Goal: Task Accomplishment & Management: Manage account settings

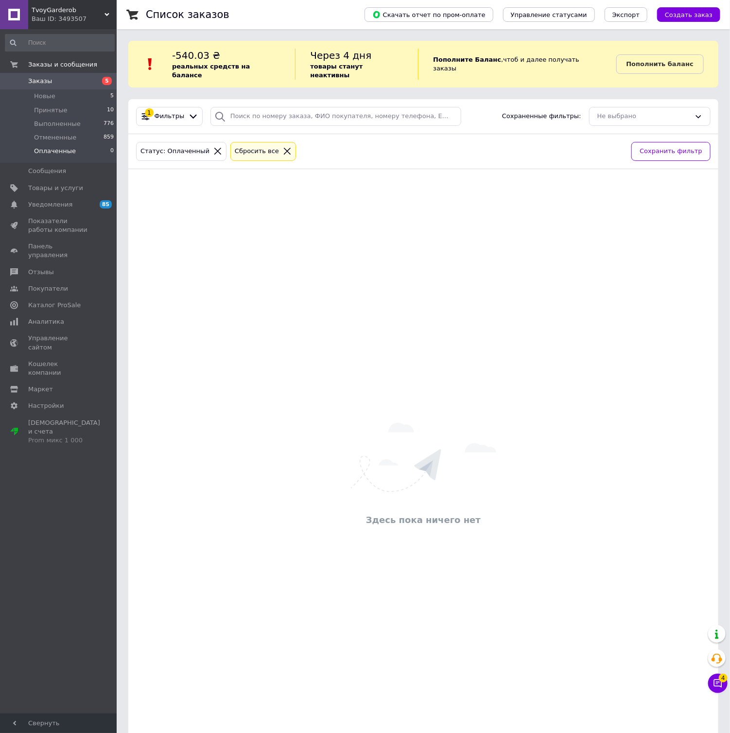
click at [189, 275] on div "Здесь пока ничего нет" at bounding box center [423, 476] width 590 height 594
click at [283, 147] on icon at bounding box center [287, 151] width 9 height 9
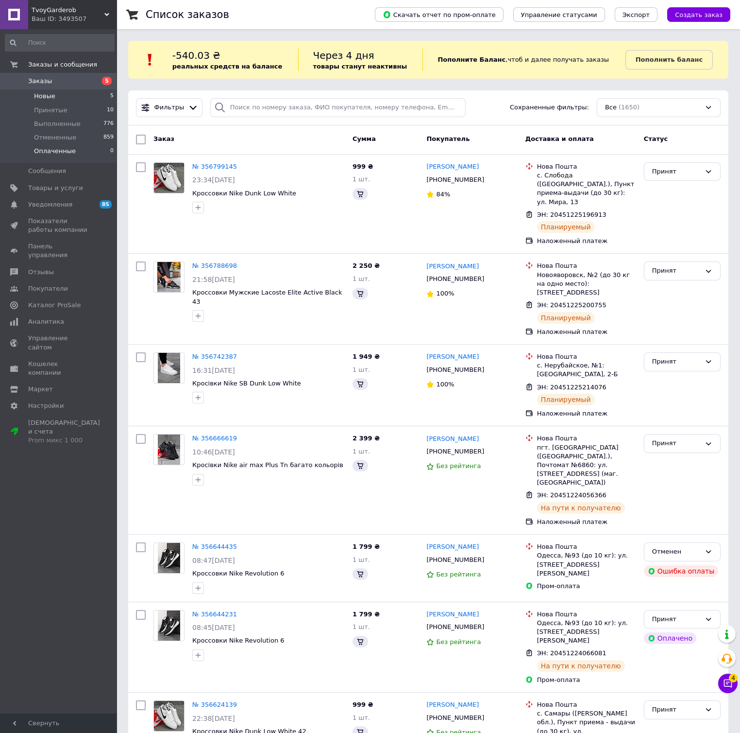
click at [59, 94] on li "Новые 5" at bounding box center [60, 96] width 120 height 14
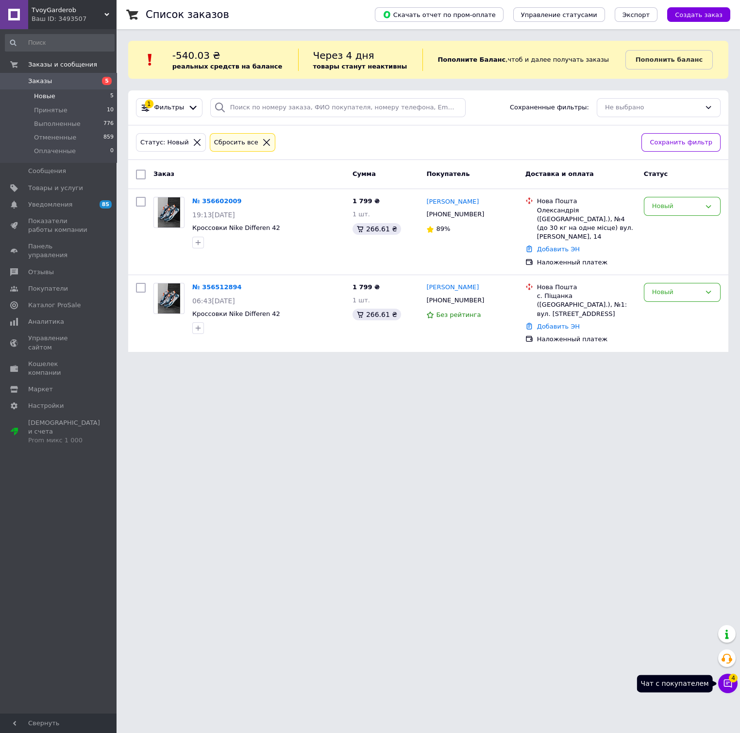
click at [727, 681] on icon at bounding box center [728, 683] width 10 height 10
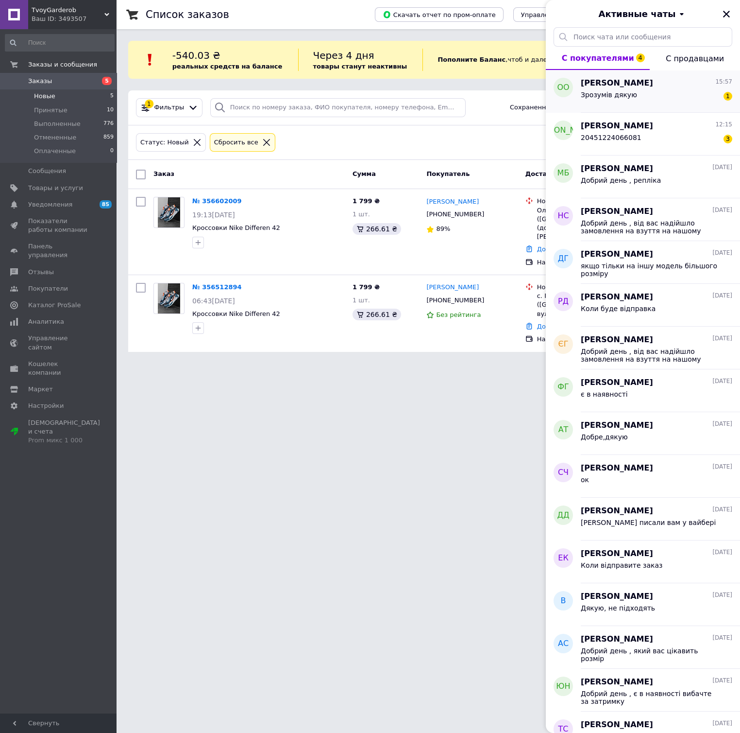
click at [613, 96] on span "Зрозумів дякую" at bounding box center [609, 95] width 56 height 8
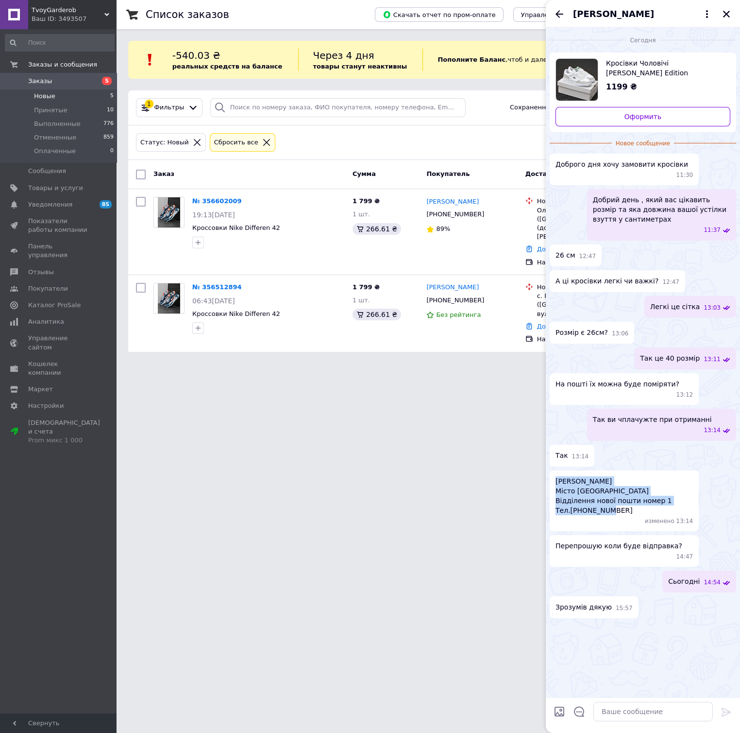
copy span "Очеретнюк Олександр Михайлович Місто Деражня Хмельницька область Відділення нов…"
drag, startPoint x: 616, startPoint y: 478, endPoint x: 550, endPoint y: 448, distance: 72.4
click at [550, 470] on div "Очеретнюк Олександр Михайлович Місто Деражня Хмельницька область Відділення нов…" at bounding box center [624, 500] width 149 height 61
click at [613, 66] on span "Кросівки Чоловічі Lacoste White Edition" at bounding box center [664, 67] width 117 height 19
drag, startPoint x: 612, startPoint y: 709, endPoint x: 634, endPoint y: 707, distance: 22.5
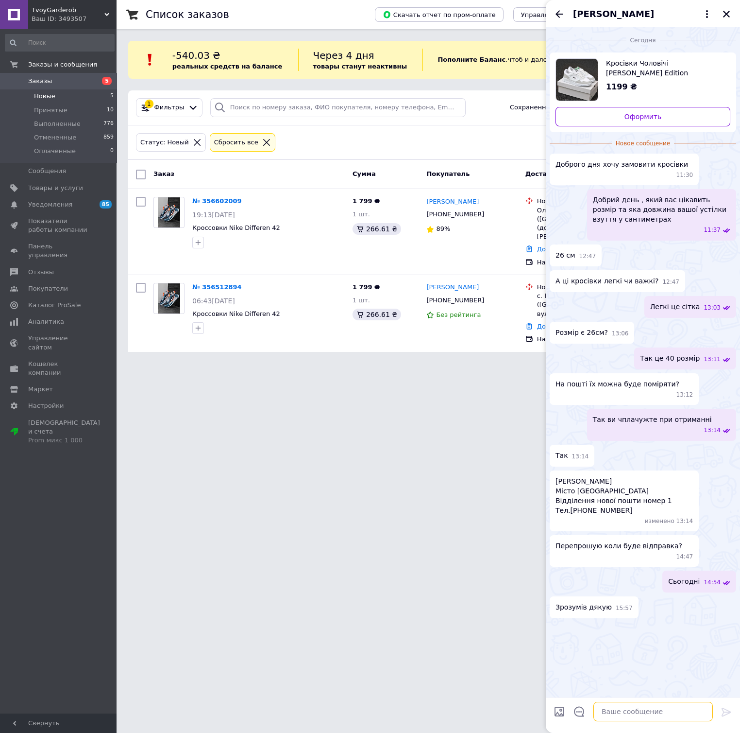
click at [615, 709] on textarea at bounding box center [654, 711] width 120 height 19
paste textarea "Очеретнюк"
paste textarea "20451225219095"
type textarea "[PERSON_NAME] 20451225219095 ваш номер ттн"
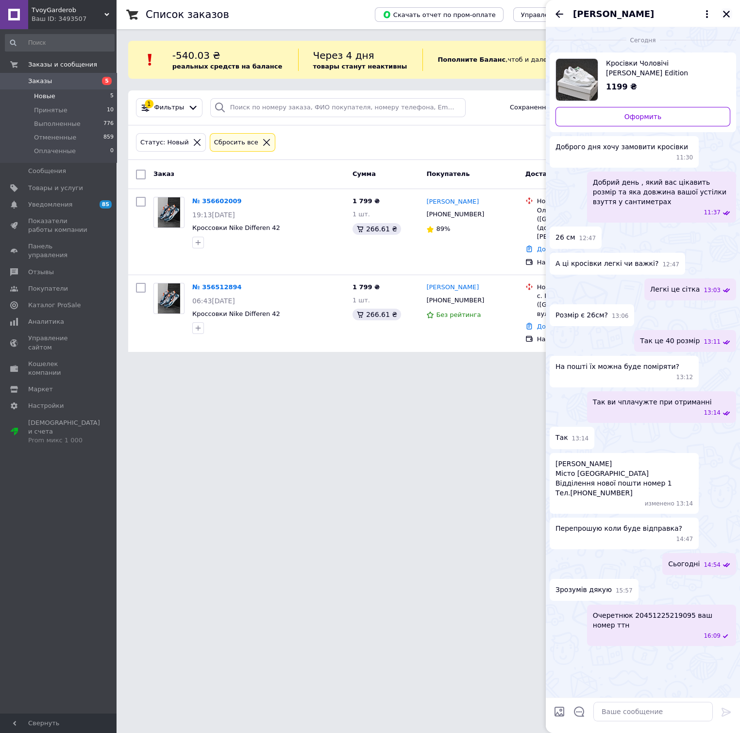
click at [725, 14] on icon "Закрыть" at bounding box center [727, 14] width 9 height 9
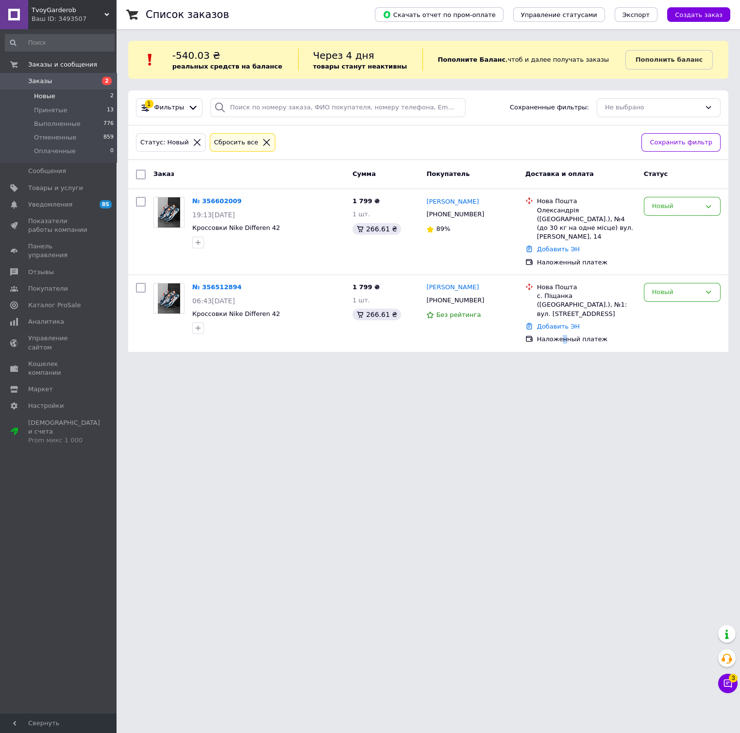
drag, startPoint x: 562, startPoint y: 403, endPoint x: 548, endPoint y: 392, distance: 18.3
click at [558, 363] on html "TvoyGarderob Ваш ID: 3493507 Сайт TvoyGarderob Кабинет покупателя Проверить сос…" at bounding box center [370, 181] width 740 height 363
click at [398, 363] on html "TvoyGarderob Ваш ID: 3493507 Сайт TvoyGarderob Кабинет покупателя Проверить сос…" at bounding box center [370, 181] width 740 height 363
click at [49, 80] on span "Заказы" at bounding box center [59, 81] width 62 height 9
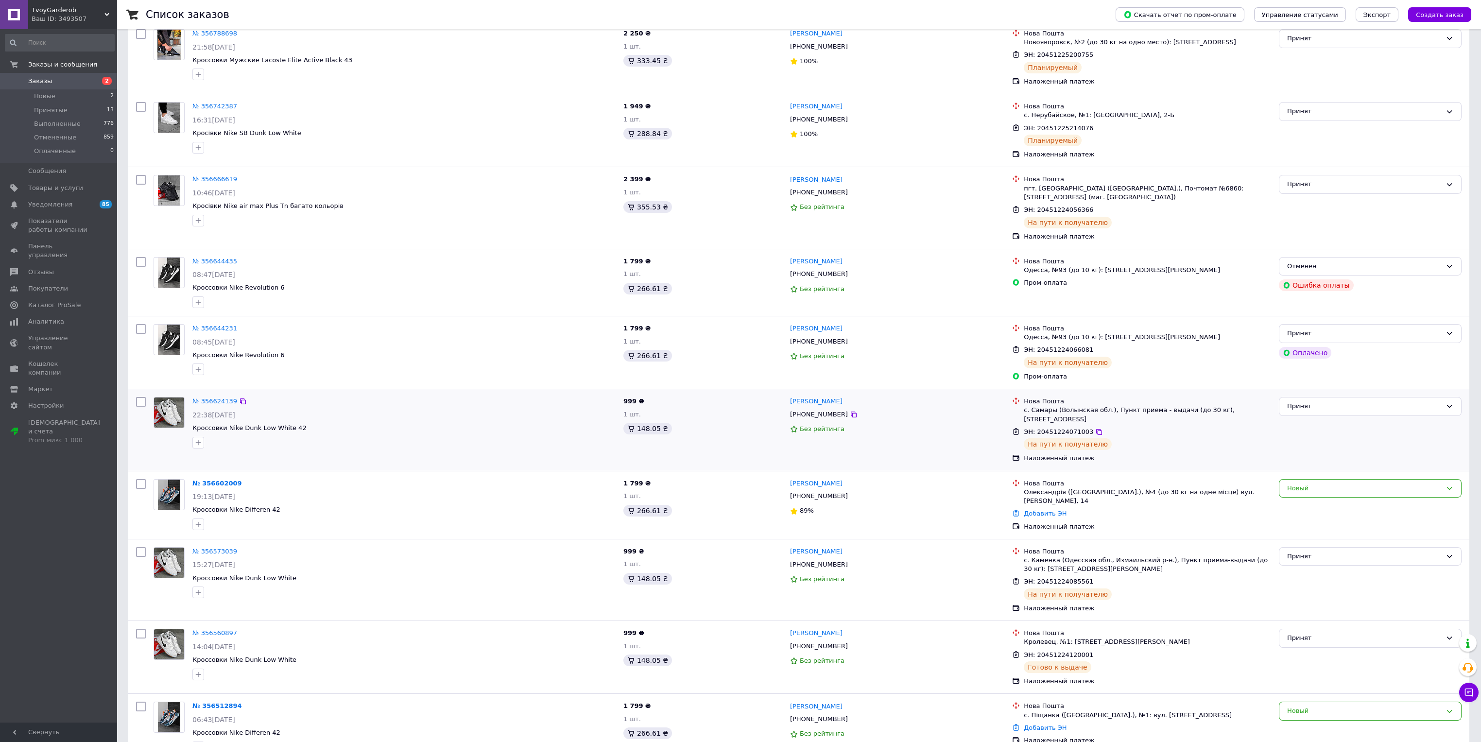
scroll to position [218, 0]
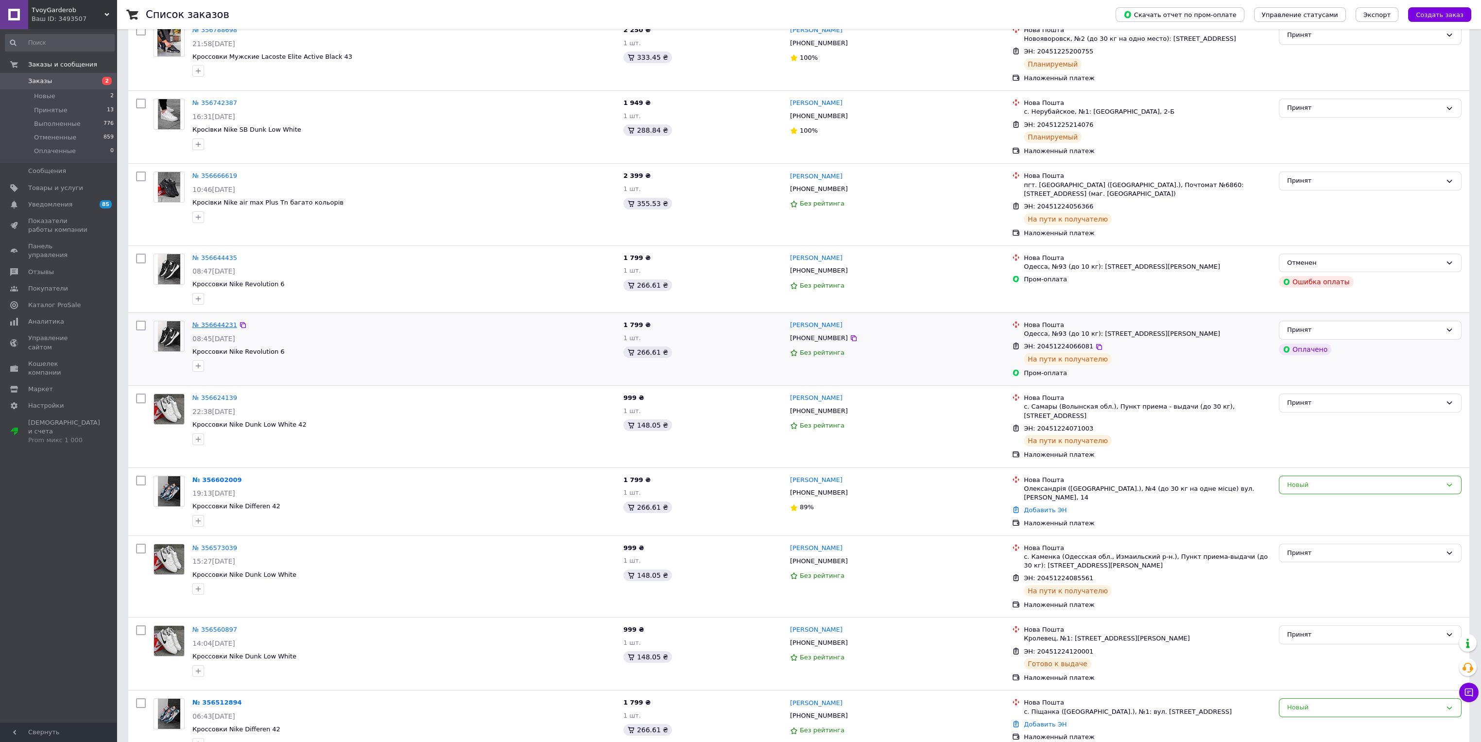
click at [214, 321] on link "№ 356644231" at bounding box center [214, 324] width 45 height 7
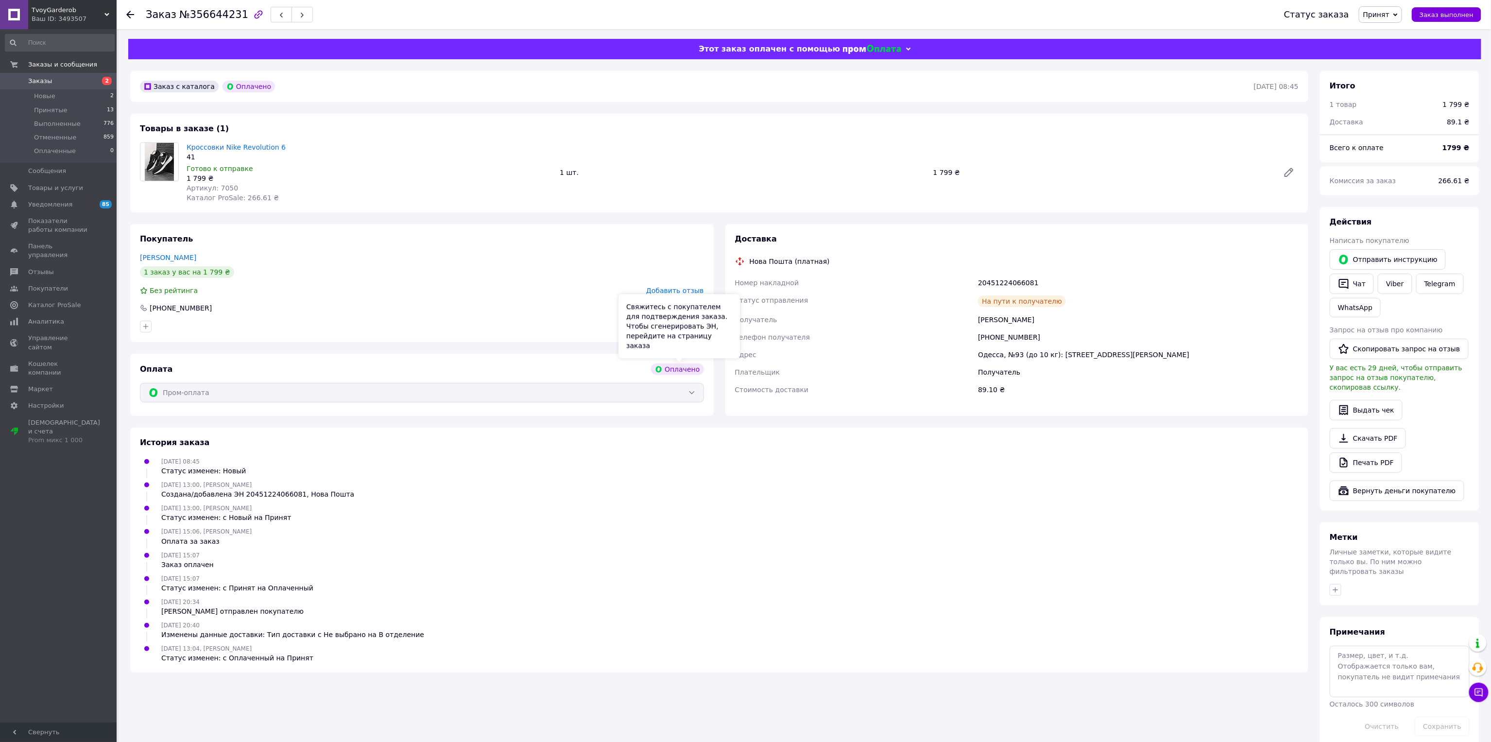
click at [671, 367] on div "Оплачено" at bounding box center [677, 369] width 52 height 12
click at [684, 374] on div "Оплачено" at bounding box center [677, 369] width 52 height 12
click at [683, 394] on div "Пром-оплата" at bounding box center [422, 392] width 564 height 19
click at [695, 367] on div "Оплачено" at bounding box center [677, 369] width 52 height 12
click at [247, 81] on div "Оплачено" at bounding box center [249, 87] width 52 height 12
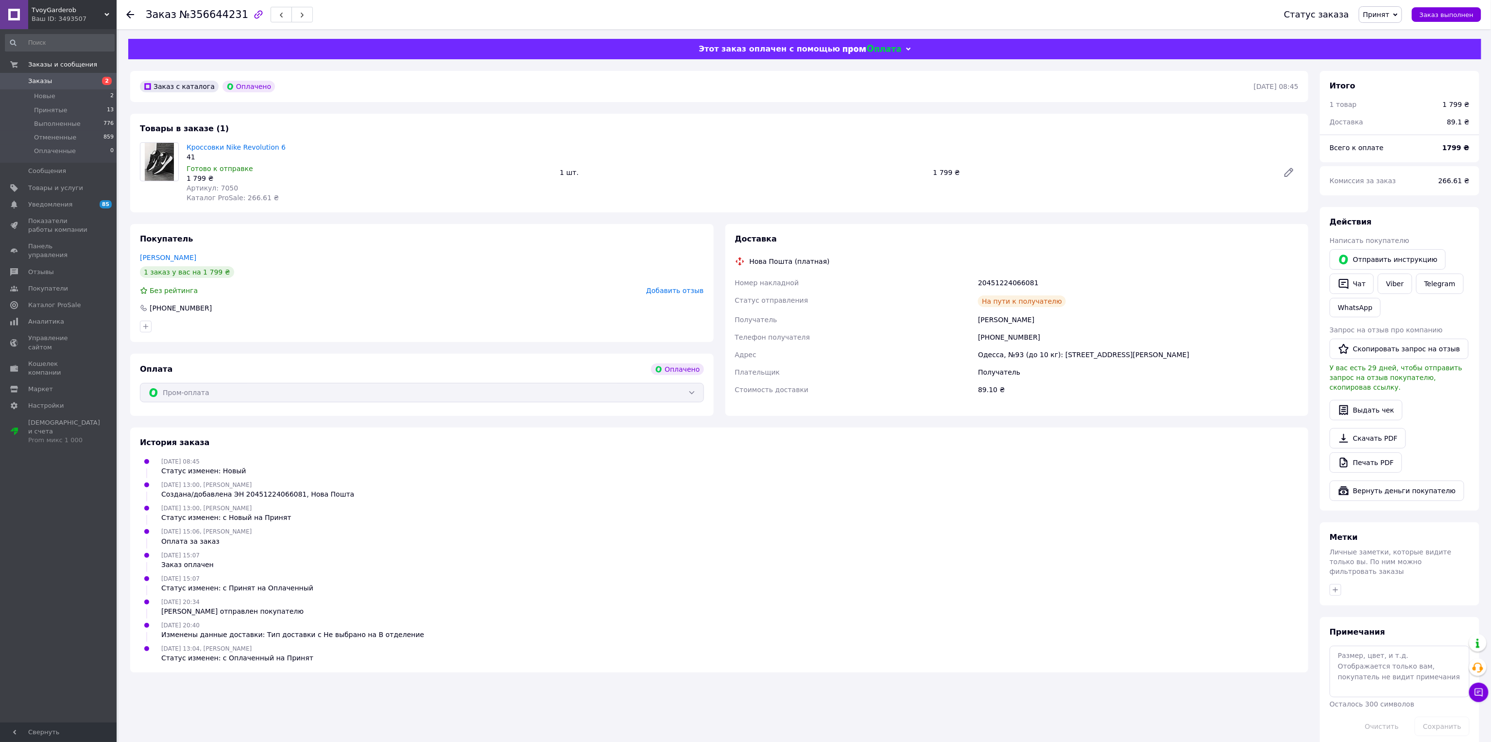
click at [244, 84] on div "Оплачено" at bounding box center [249, 87] width 52 height 12
click at [740, 276] on div "20451224066081" at bounding box center [1138, 282] width 325 height 17
click at [740, 279] on div "20451224066081" at bounding box center [1138, 282] width 325 height 17
click at [440, 117] on div "Товары в заказе (1) Кроссовки Nike Revolution 6 41 Готово к отправке 1 799 ₴ Ар…" at bounding box center [719, 163] width 1178 height 99
drag, startPoint x: 1010, startPoint y: 289, endPoint x: 1004, endPoint y: 280, distance: 10.2
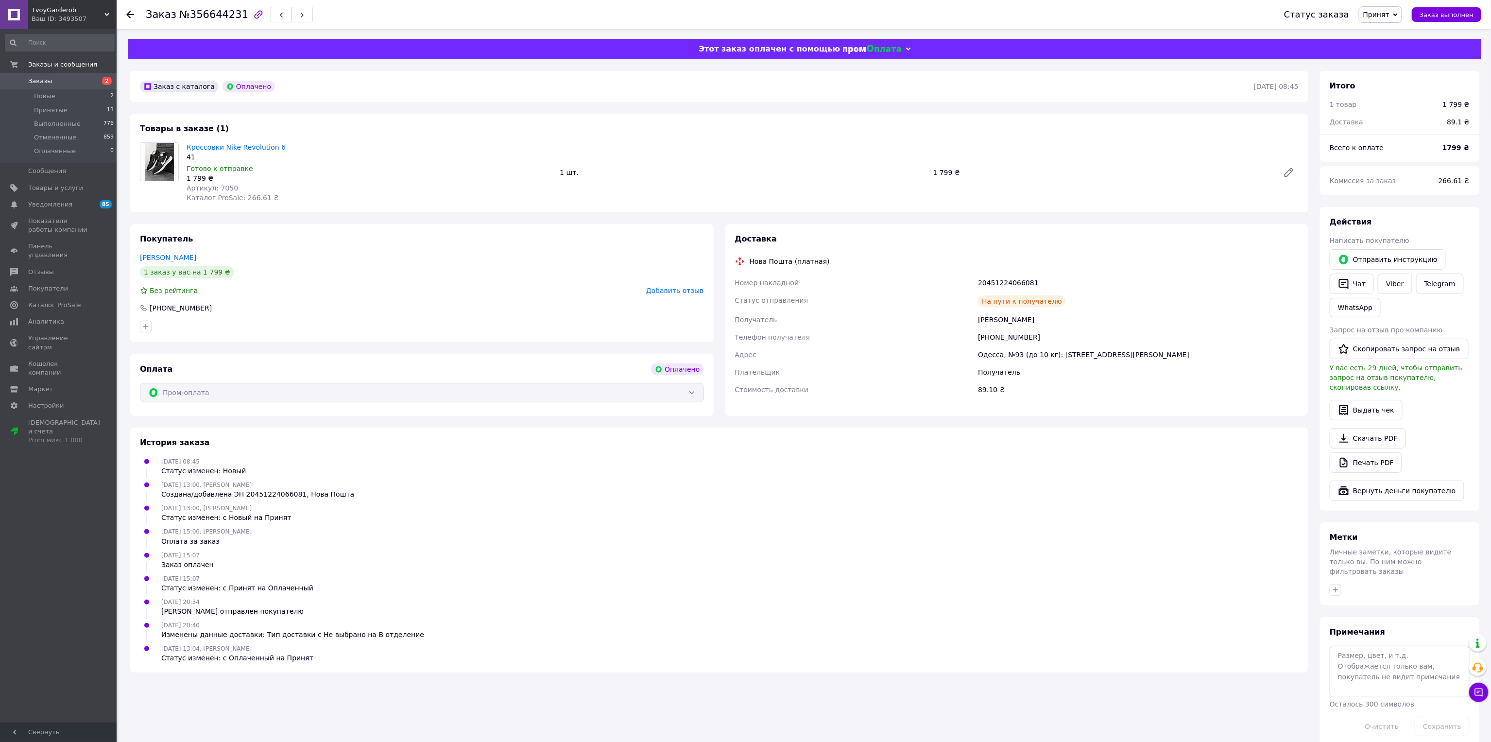
click at [740, 285] on div "20451224066081" at bounding box center [1138, 282] width 325 height 17
click at [740, 280] on div "20451224066081" at bounding box center [1138, 282] width 325 height 17
copy div "20451224066081"
click at [129, 11] on use at bounding box center [130, 15] width 8 height 8
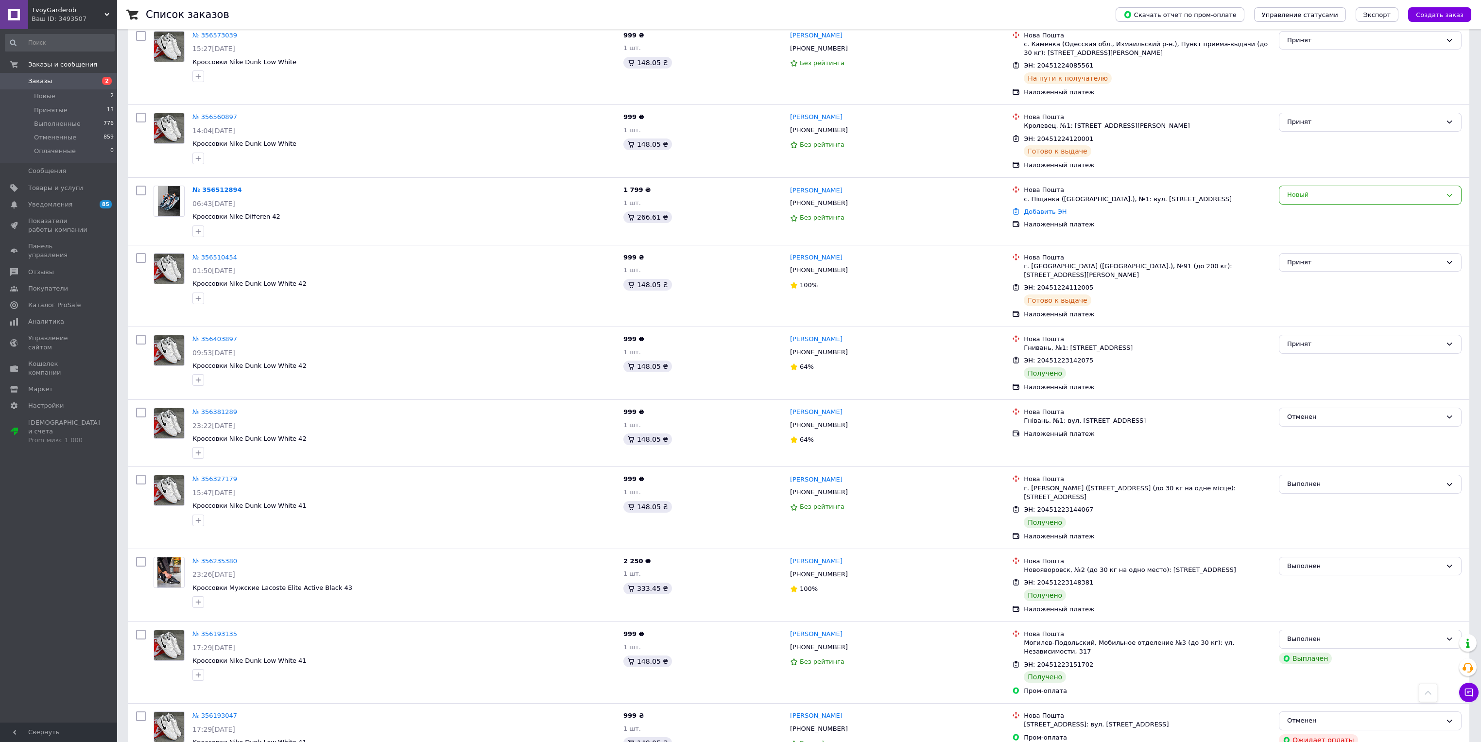
scroll to position [801, 0]
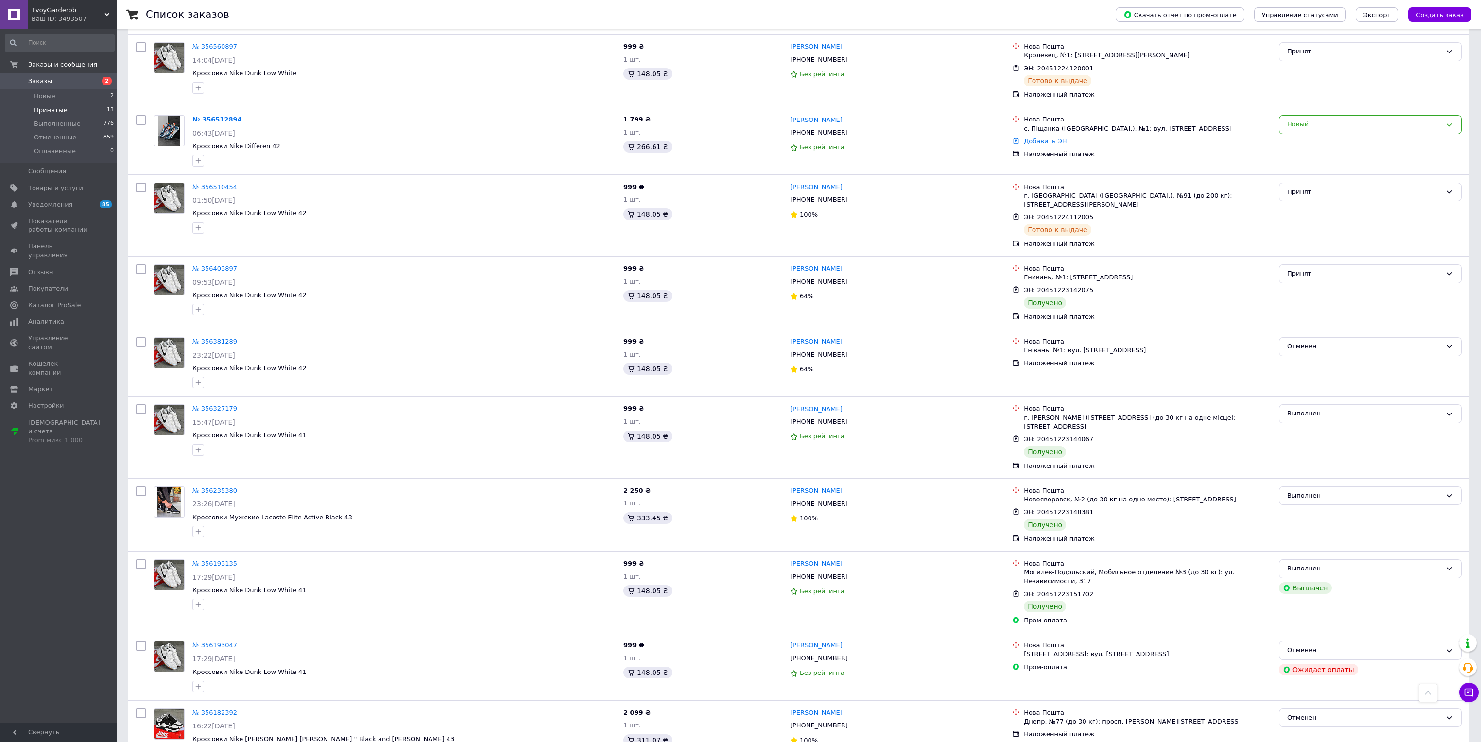
click at [61, 115] on li "Принятые 13" at bounding box center [60, 110] width 120 height 14
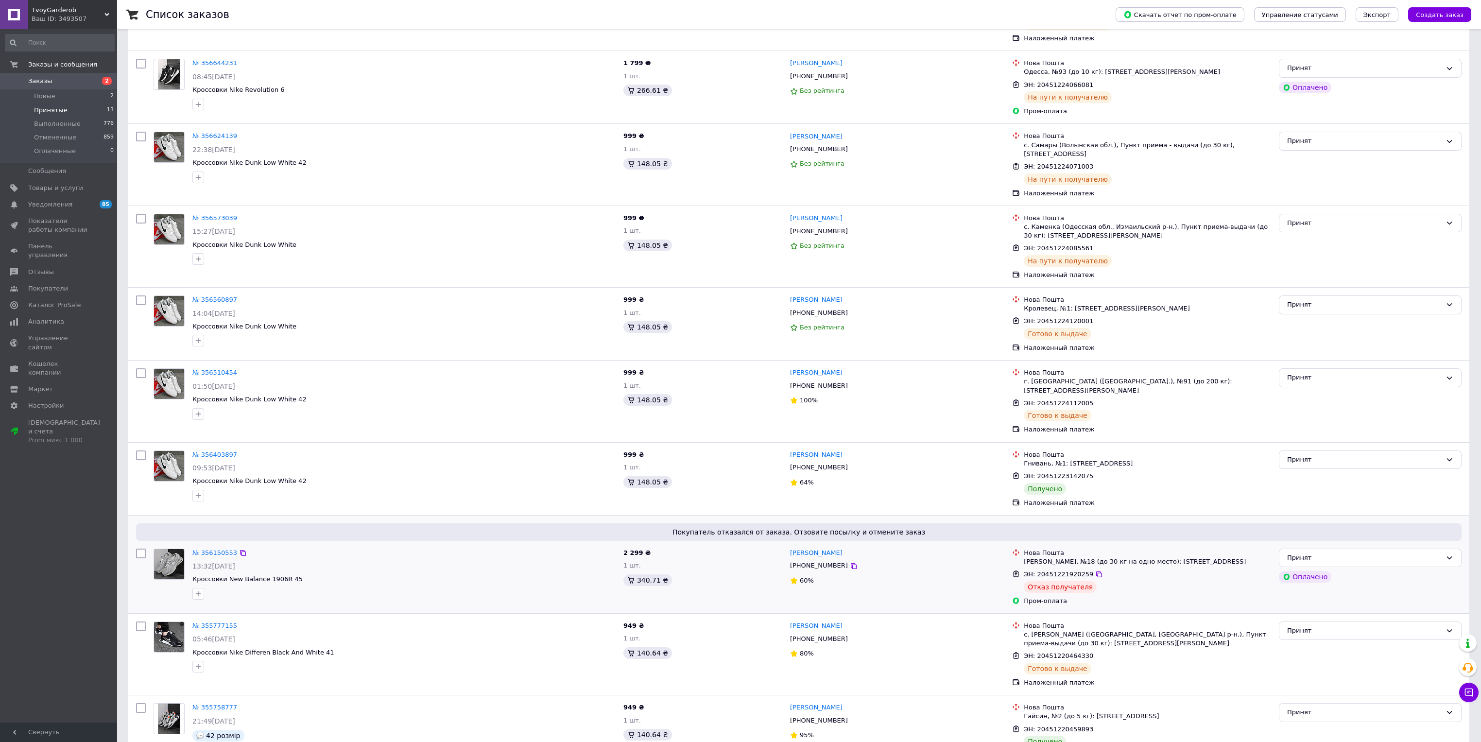
scroll to position [460, 0]
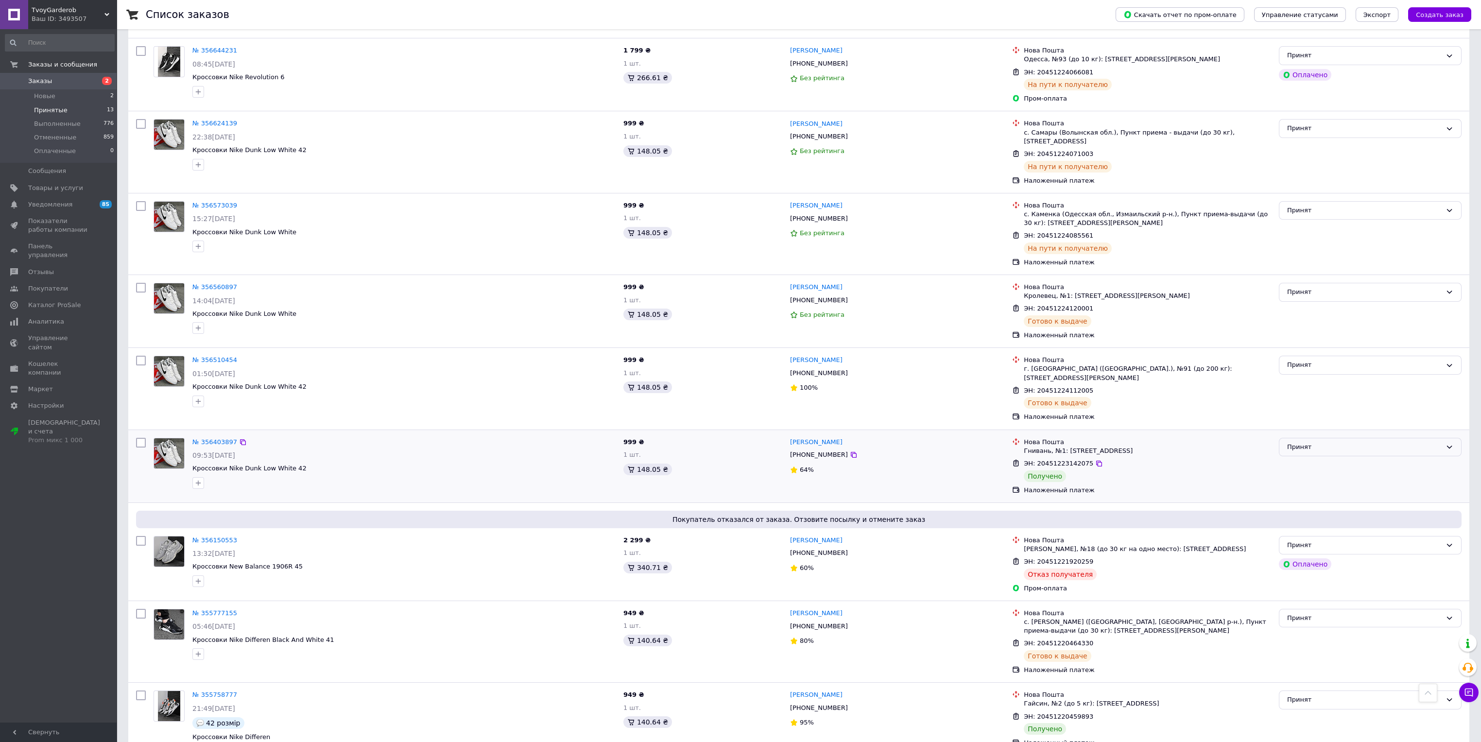
click at [740, 442] on div "Принят" at bounding box center [1364, 447] width 155 height 10
click at [740, 458] on li "Выполнен" at bounding box center [1370, 467] width 182 height 18
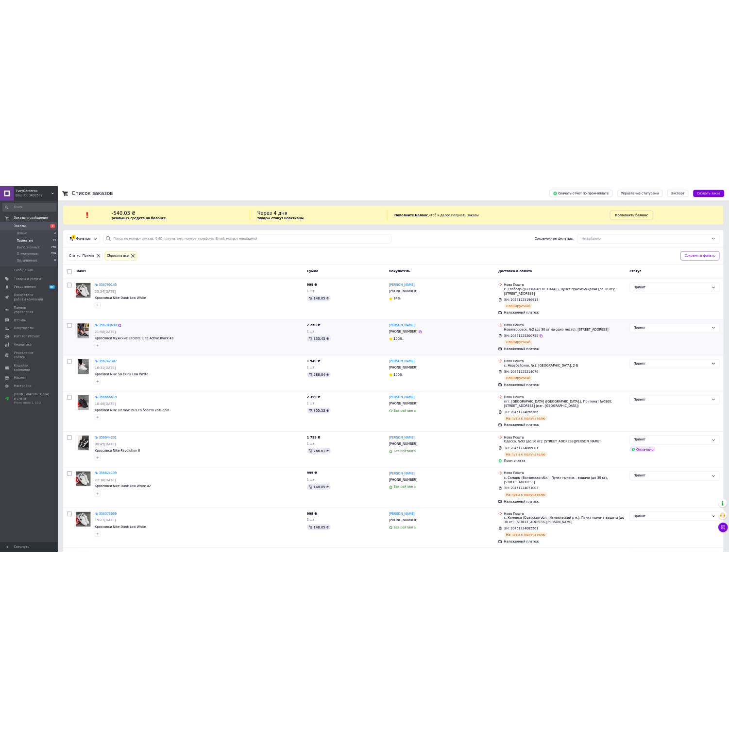
scroll to position [0, 0]
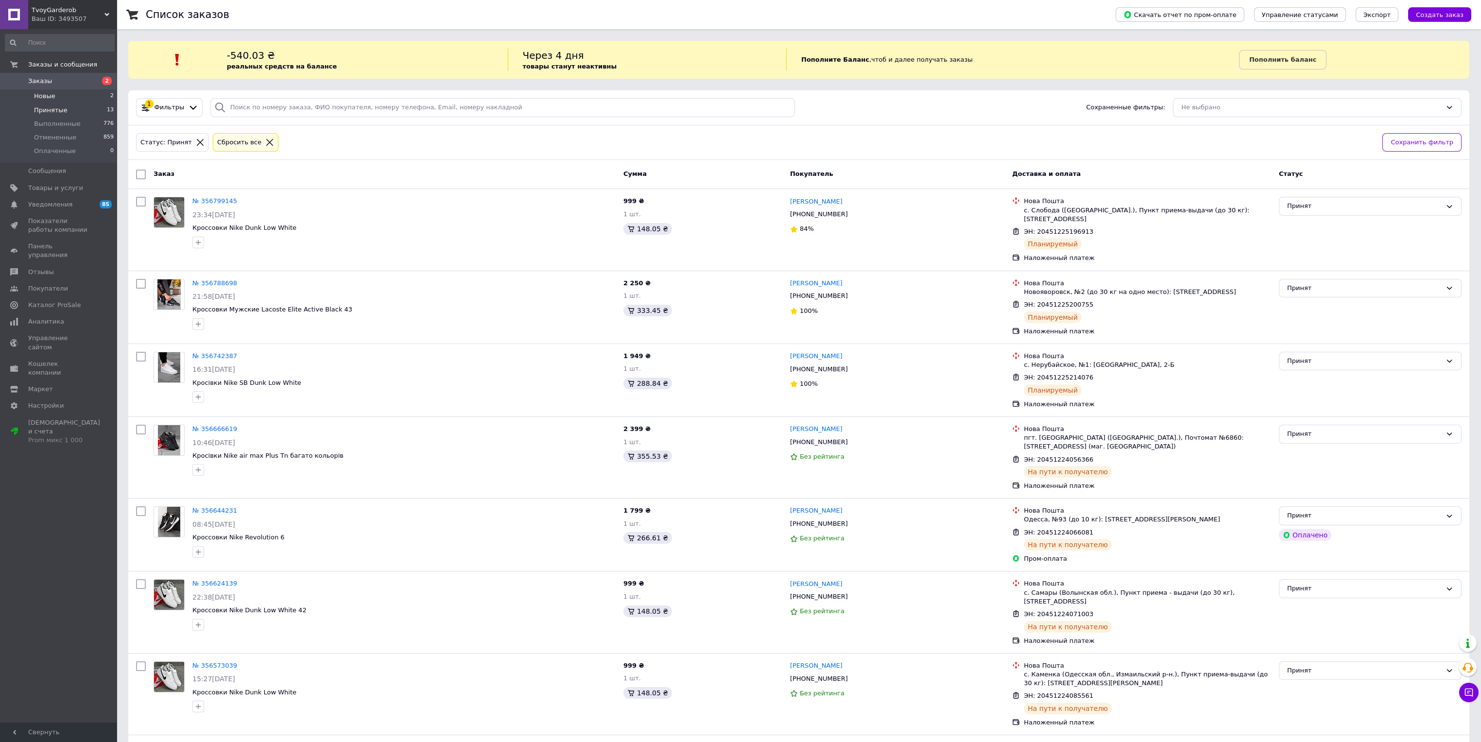
click at [58, 93] on li "Новые 2" at bounding box center [60, 96] width 120 height 14
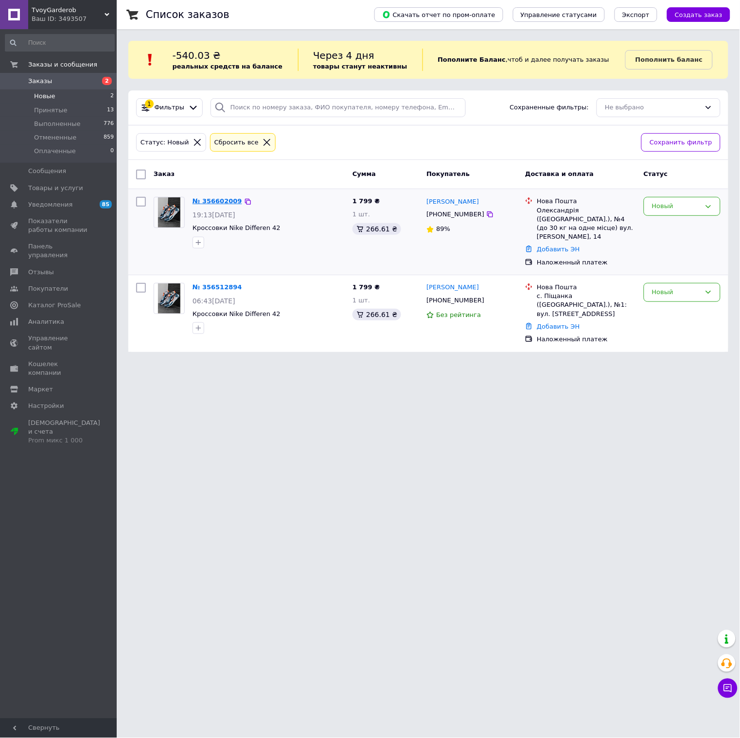
click at [208, 202] on link "№ 356602009" at bounding box center [217, 200] width 50 height 7
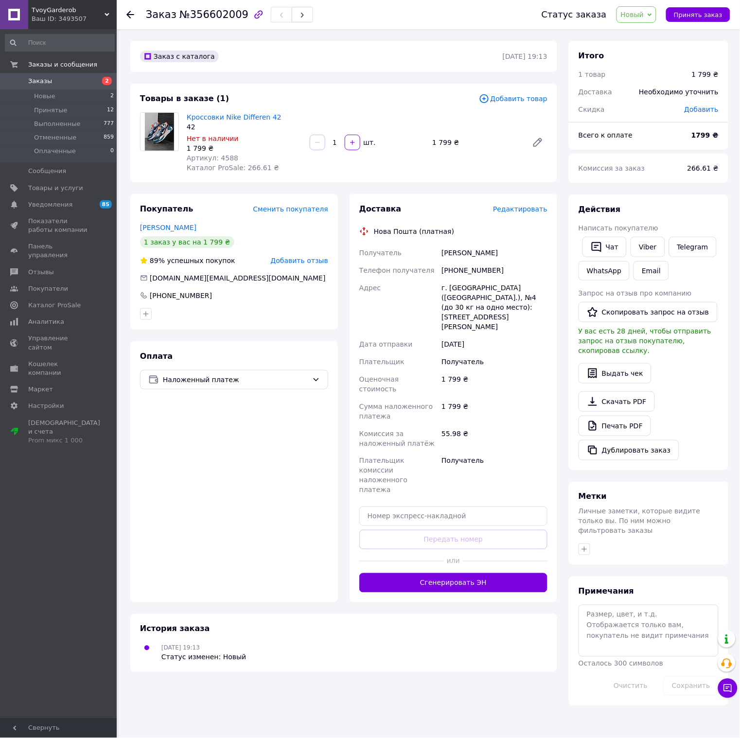
copy div "Получатель [PERSON_NAME]"
drag, startPoint x: 456, startPoint y: 253, endPoint x: 432, endPoint y: 252, distance: 24.3
click at [432, 252] on div "Получатель [PERSON_NAME] Телефон получателя [PHONE_NUMBER] Адрес г. Александрия…" at bounding box center [453, 371] width 192 height 255
copy div "[PHONE_NUMBER]"
drag, startPoint x: 513, startPoint y: 267, endPoint x: 440, endPoint y: 270, distance: 72.9
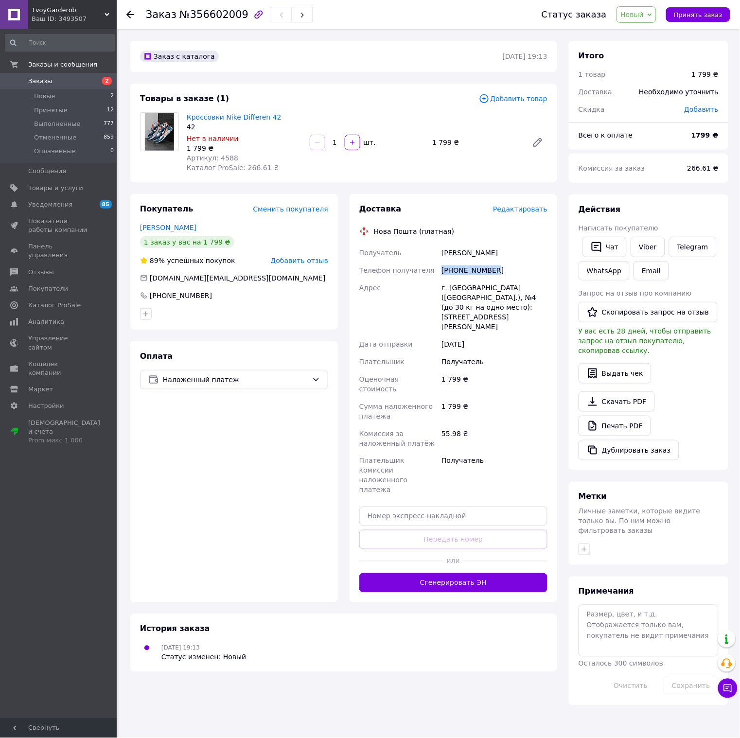
click at [440, 270] on div "[PHONE_NUMBER]" at bounding box center [494, 269] width 110 height 17
copy div "Адрес г. [GEOGRAPHIC_DATA] ([GEOGRAPHIC_DATA].), №4 (до 30 кг на одно место): […"
drag, startPoint x: 456, startPoint y: 297, endPoint x: 426, endPoint y: 288, distance: 31.5
click at [426, 288] on div "Получатель [PERSON_NAME] Телефон получателя [PHONE_NUMBER] Адрес г. Александрия…" at bounding box center [453, 371] width 192 height 255
click at [218, 154] on span "Артикул: 4588" at bounding box center [213, 158] width 52 height 8
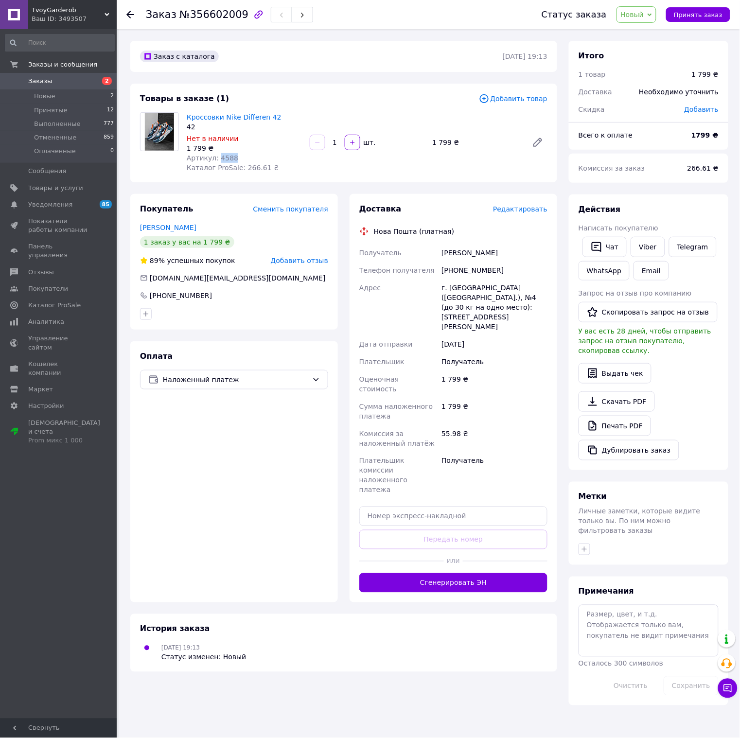
click at [218, 154] on span "Артикул: 4588" at bounding box center [213, 158] width 52 height 8
copy span "4588"
click at [425, 506] on input "text" at bounding box center [453, 515] width 188 height 19
paste input "20451225232508"
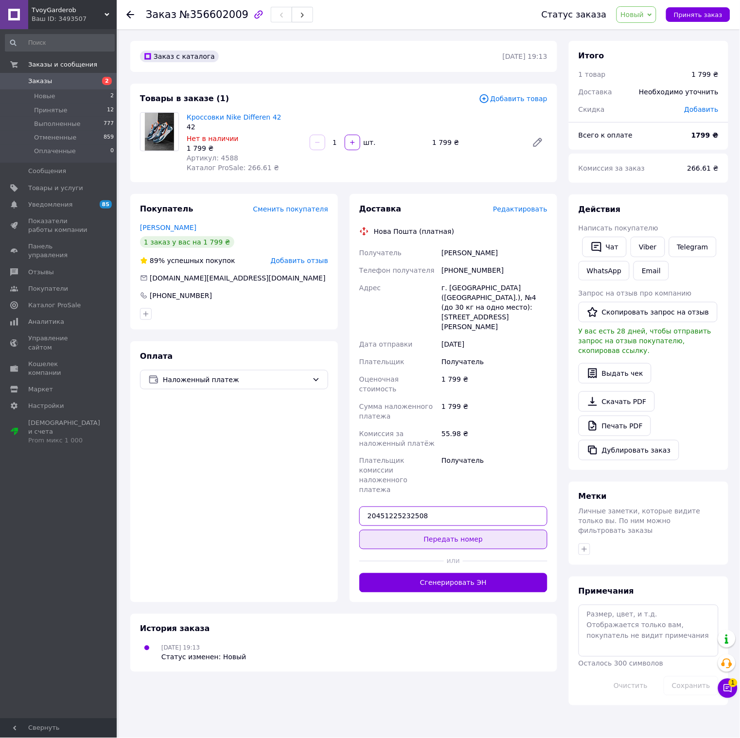
type input "20451225232508"
click at [450, 530] on button "Передать номер" at bounding box center [453, 539] width 188 height 19
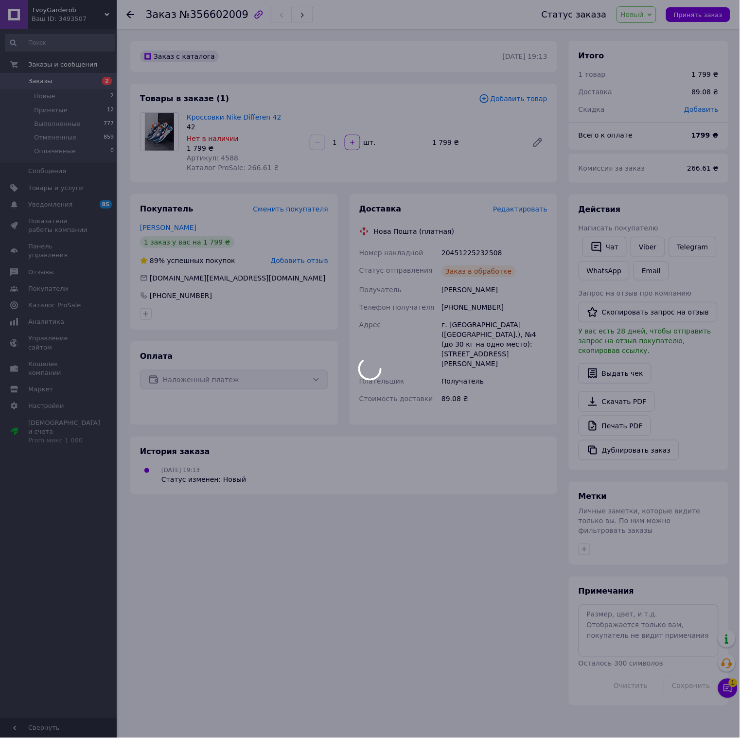
click at [260, 19] on body "TvoyGarderob Ваш ID: 3493507 Сайт TvoyGarderob Кабинет покупателя Проверить сос…" at bounding box center [370, 369] width 740 height 738
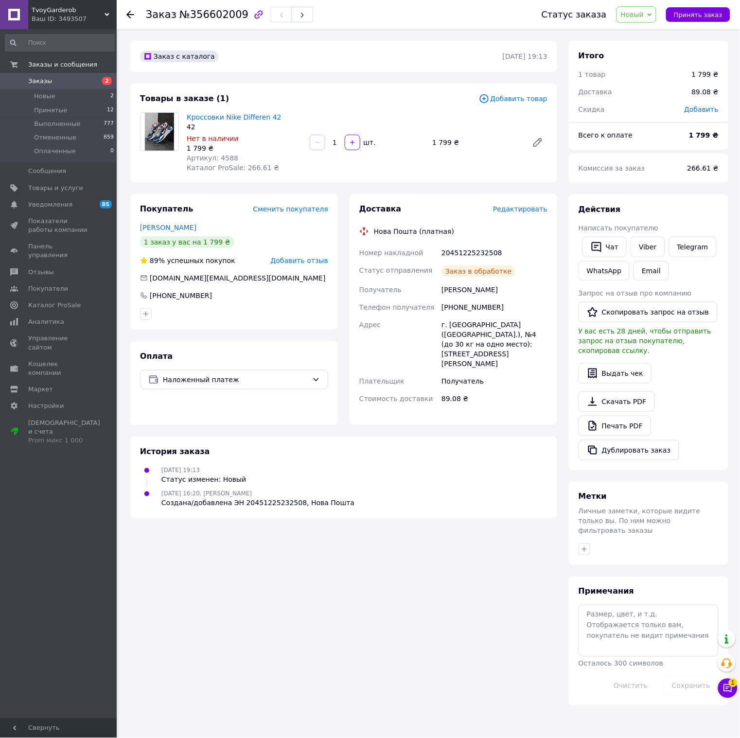
click at [639, 15] on span "Новый" at bounding box center [631, 15] width 23 height 8
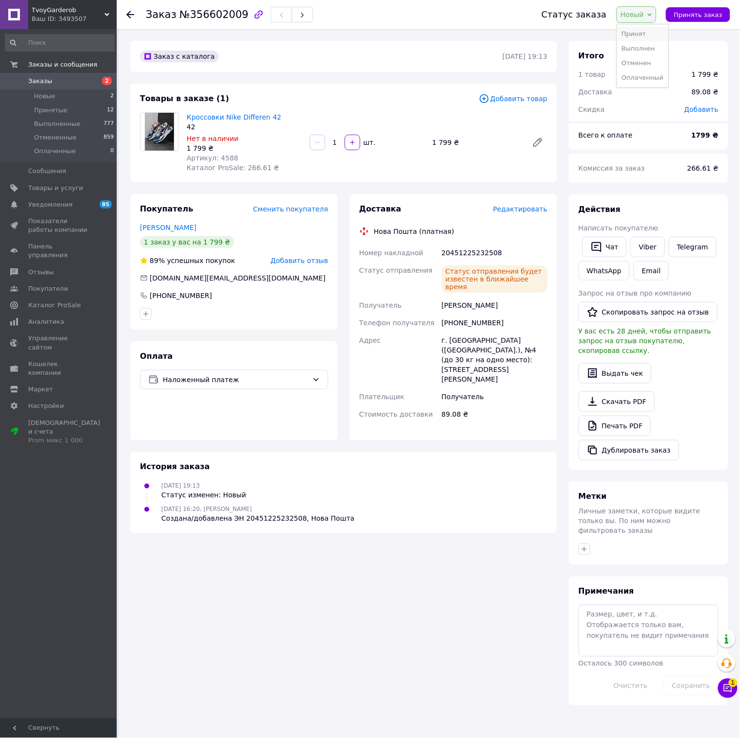
click at [646, 36] on li "Принят" at bounding box center [643, 34] width 52 height 15
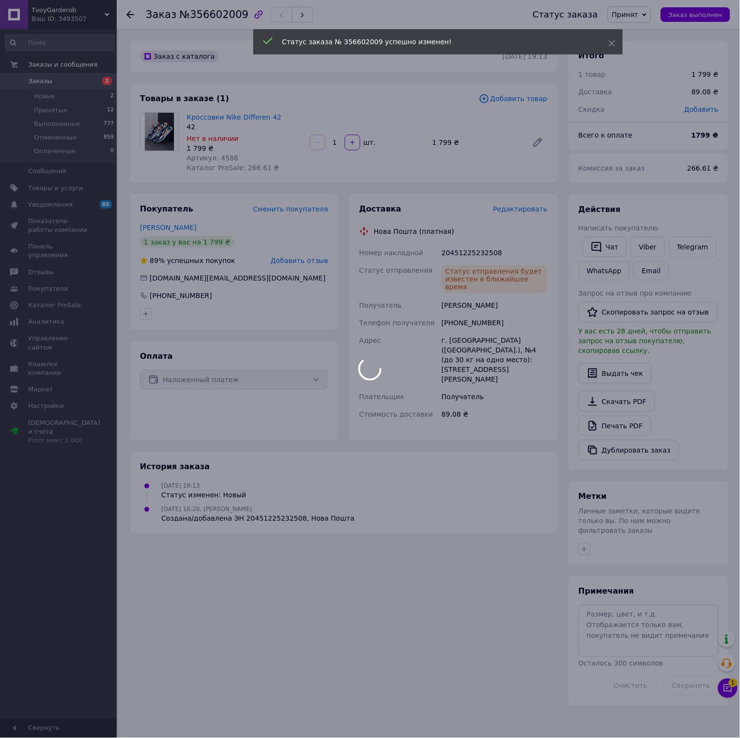
click at [129, 17] on div at bounding box center [370, 369] width 740 height 738
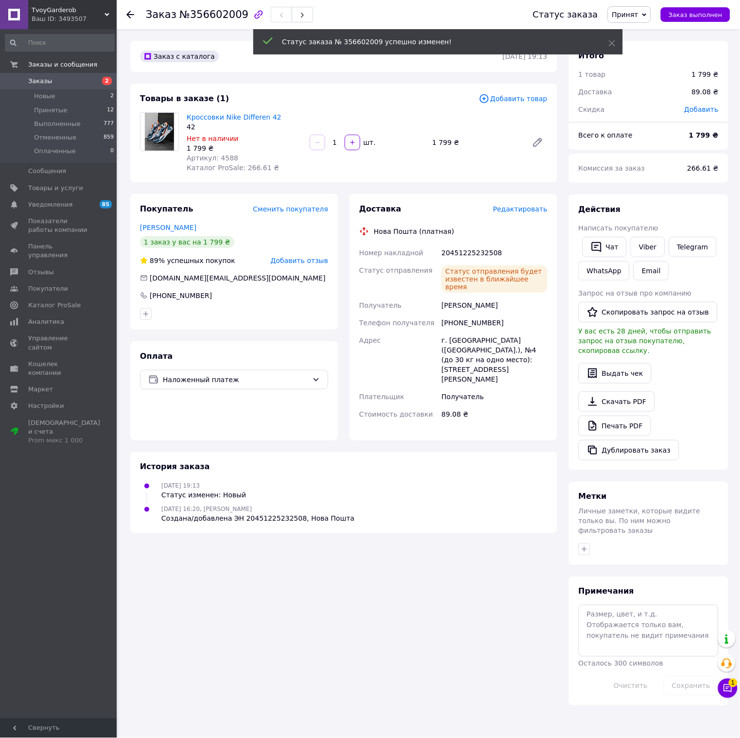
click at [129, 13] on icon at bounding box center [130, 15] width 8 height 8
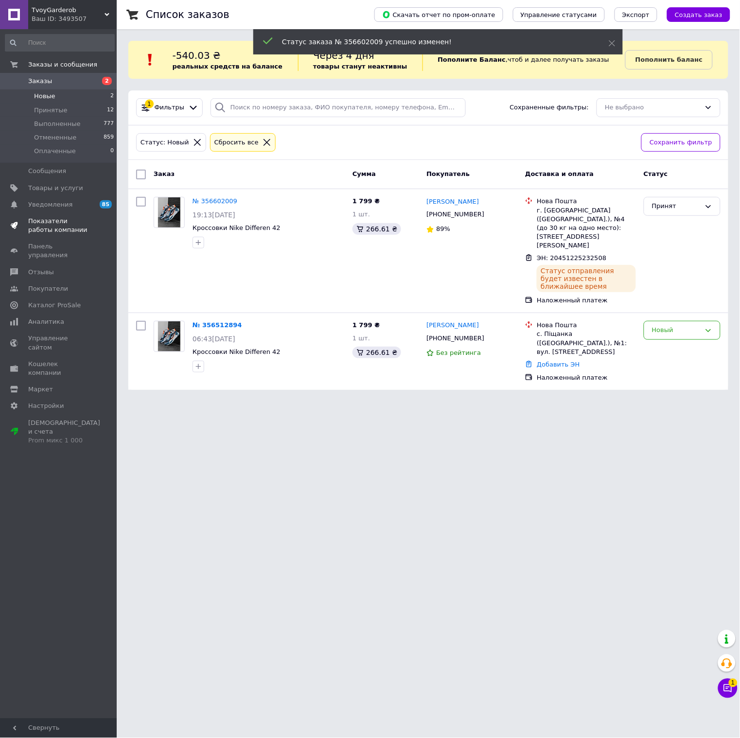
click at [43, 221] on span "Показатели работы компании" at bounding box center [59, 225] width 62 height 17
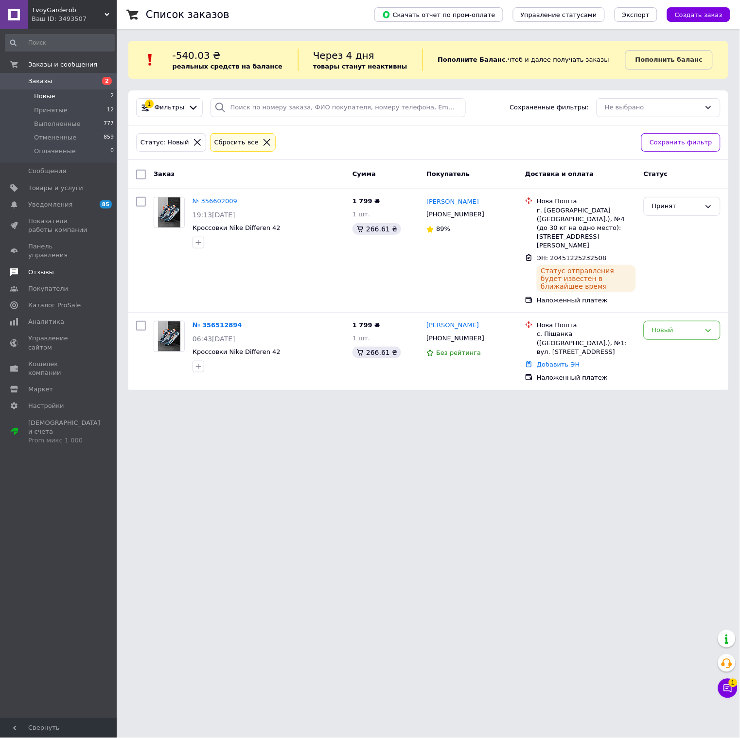
click at [46, 268] on span "Отзывы" at bounding box center [41, 272] width 26 height 9
click at [679, 325] on div "Новый" at bounding box center [676, 330] width 49 height 10
click at [677, 377] on li "Отменен" at bounding box center [682, 386] width 76 height 18
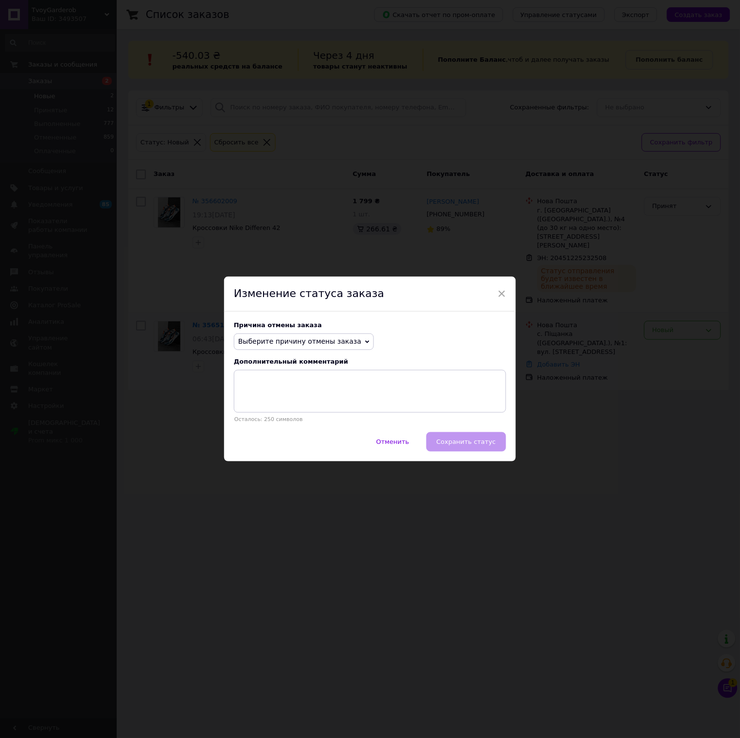
click at [274, 339] on span "Выберите причину отмены заказа" at bounding box center [299, 341] width 123 height 8
click at [317, 428] on li "Не получается дозвониться" at bounding box center [303, 429] width 139 height 14
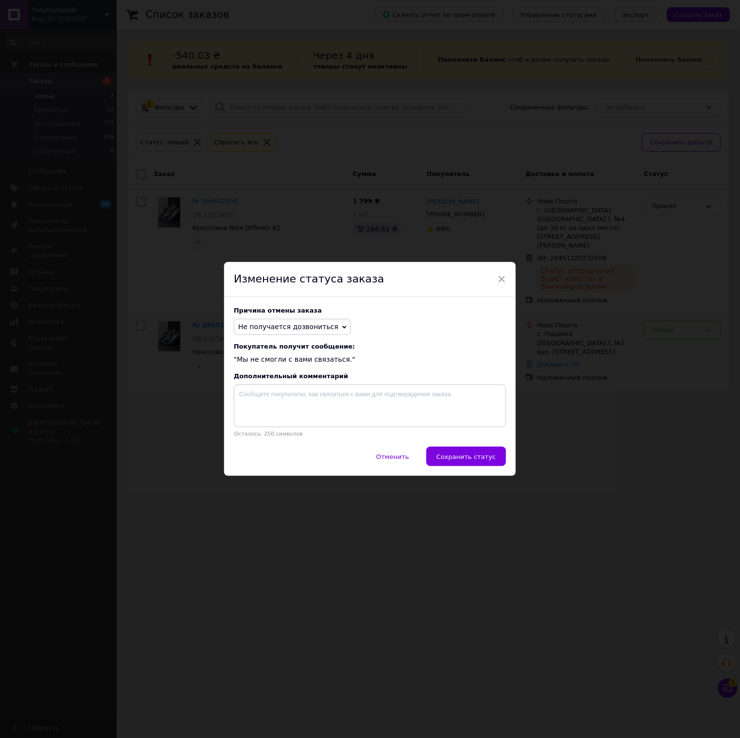
click at [469, 470] on div "Отменить   Сохранить статус" at bounding box center [370, 461] width 292 height 29
click at [464, 460] on span "Сохранить статус" at bounding box center [465, 456] width 59 height 7
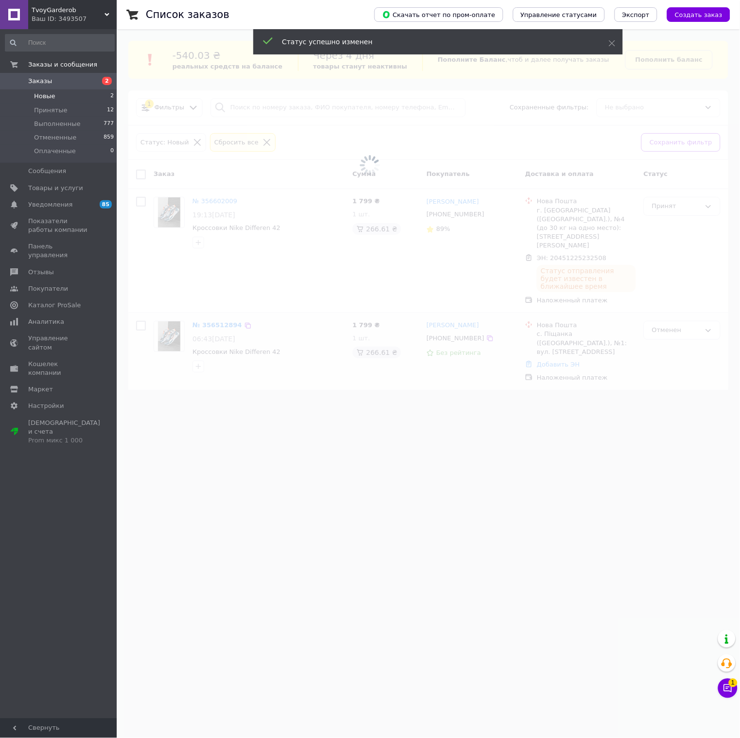
click at [552, 416] on span at bounding box center [370, 369] width 740 height 738
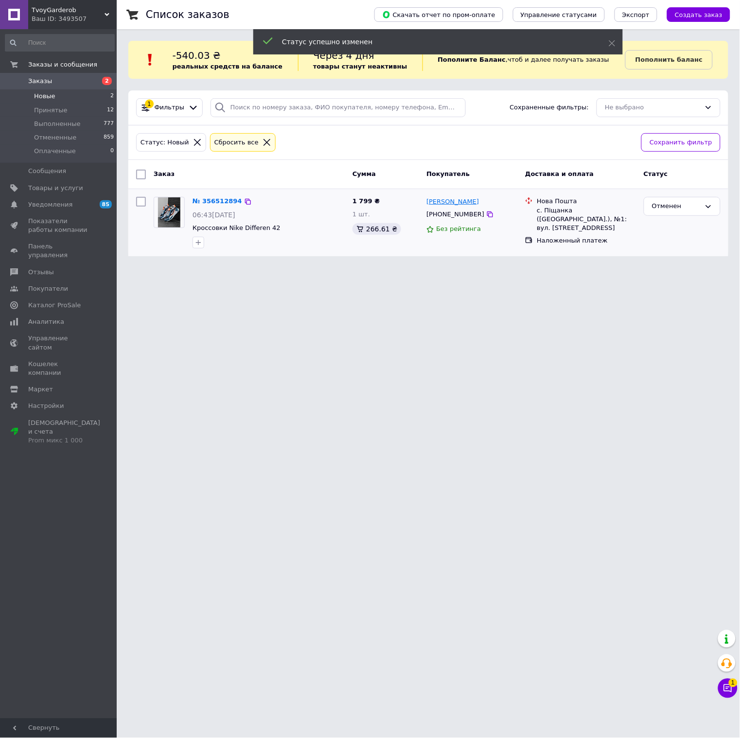
click at [448, 203] on link "[PERSON_NAME]" at bounding box center [452, 201] width 52 height 9
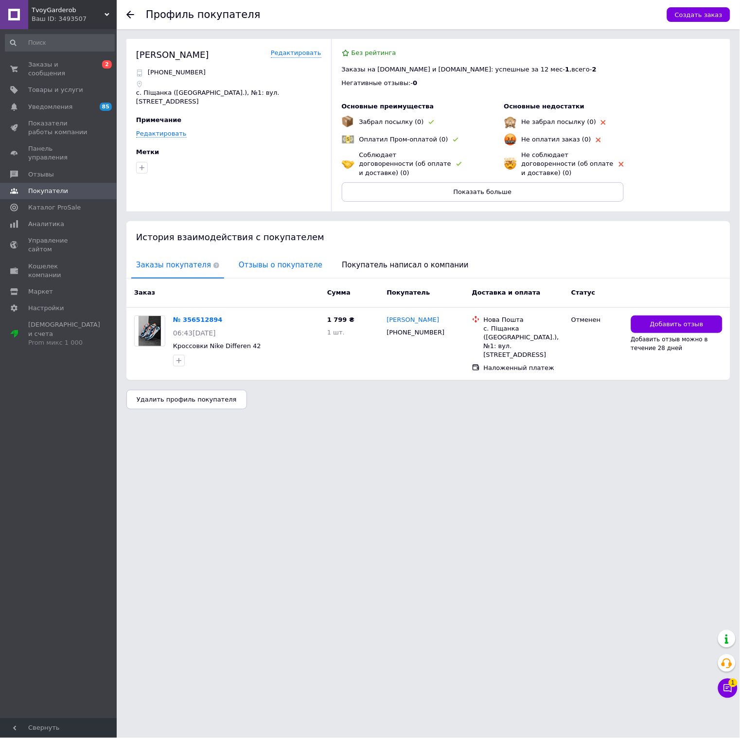
click at [258, 257] on span "Отзывы о покупателе" at bounding box center [280, 265] width 93 height 25
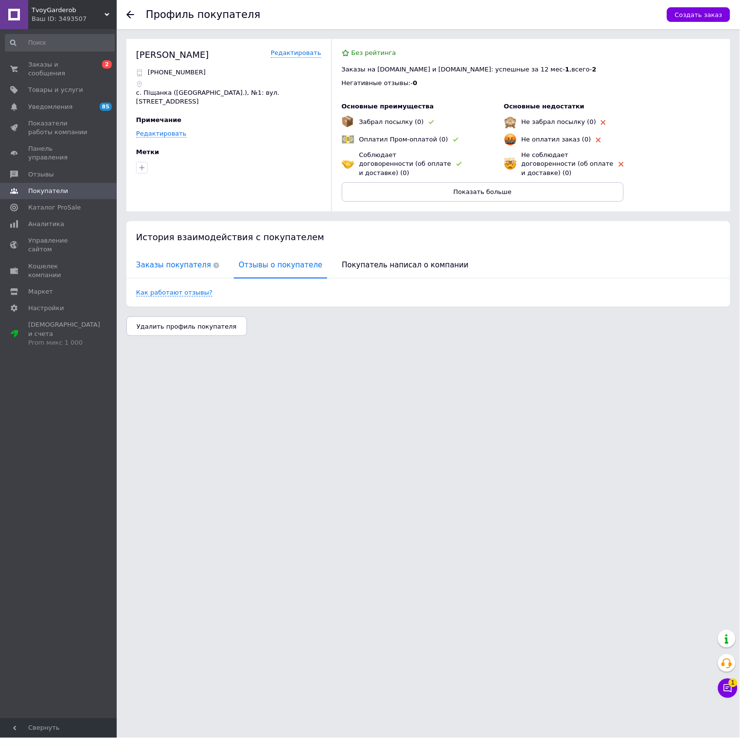
click at [174, 257] on span "Заказы покупателя" at bounding box center [177, 265] width 93 height 25
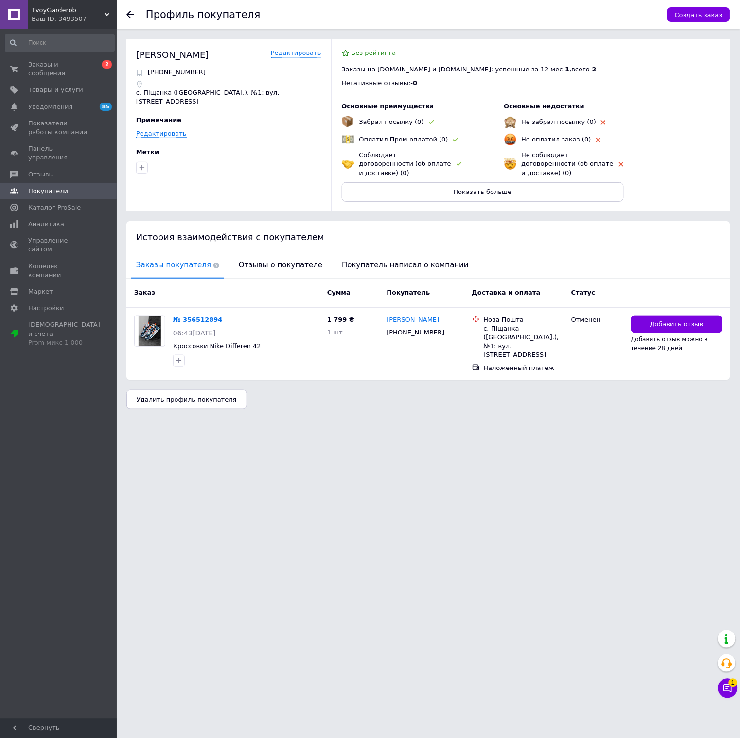
click at [128, 10] on div at bounding box center [135, 14] width 19 height 29
click at [132, 13] on div at bounding box center [135, 14] width 19 height 29
click at [132, 13] on icon at bounding box center [130, 15] width 8 height 8
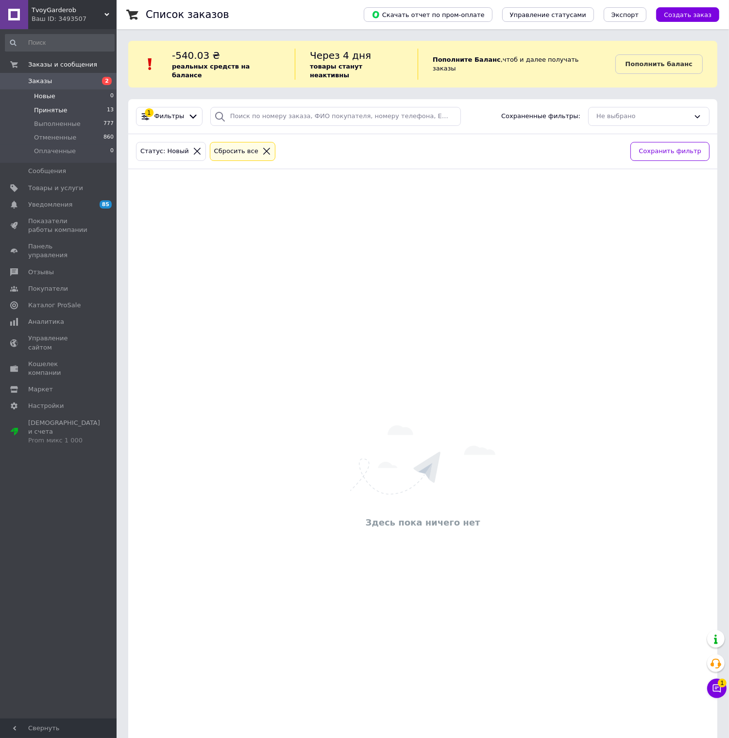
click at [63, 110] on li "Принятые 13" at bounding box center [60, 110] width 120 height 14
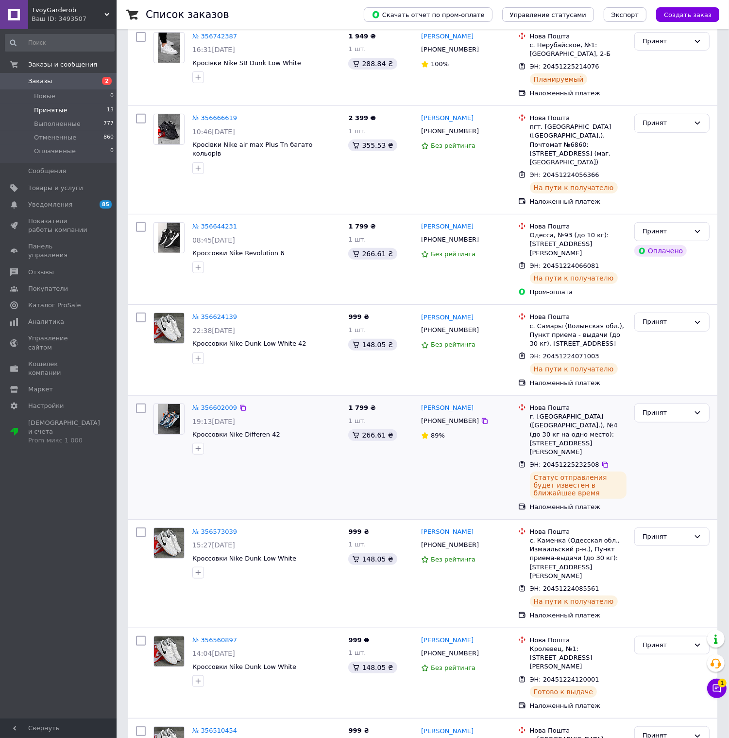
scroll to position [639, 0]
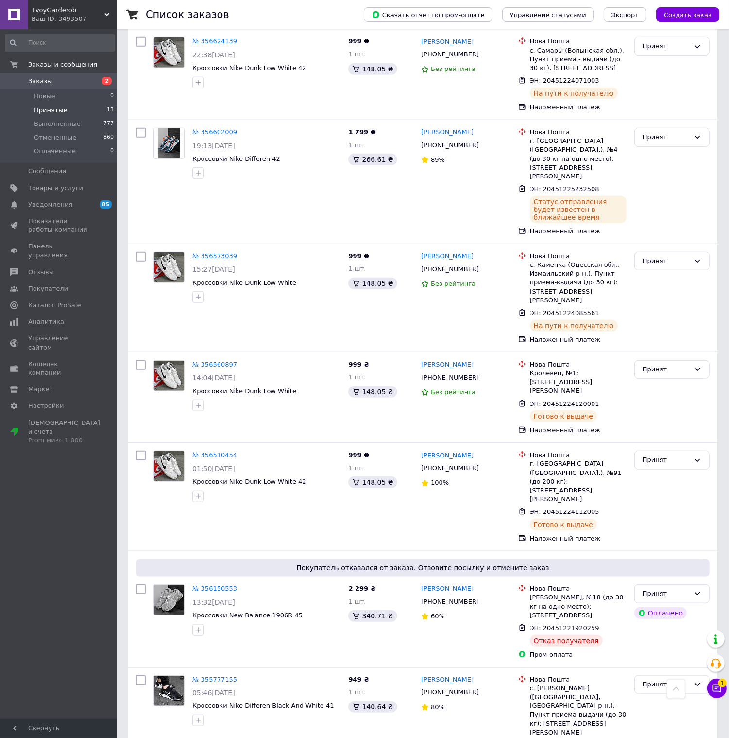
drag, startPoint x: 726, startPoint y: 694, endPoint x: 722, endPoint y: 692, distance: 5.2
click at [724, 694] on div "Чат с покупателем 1" at bounding box center [716, 687] width 19 height 19
click at [718, 690] on icon at bounding box center [717, 688] width 10 height 10
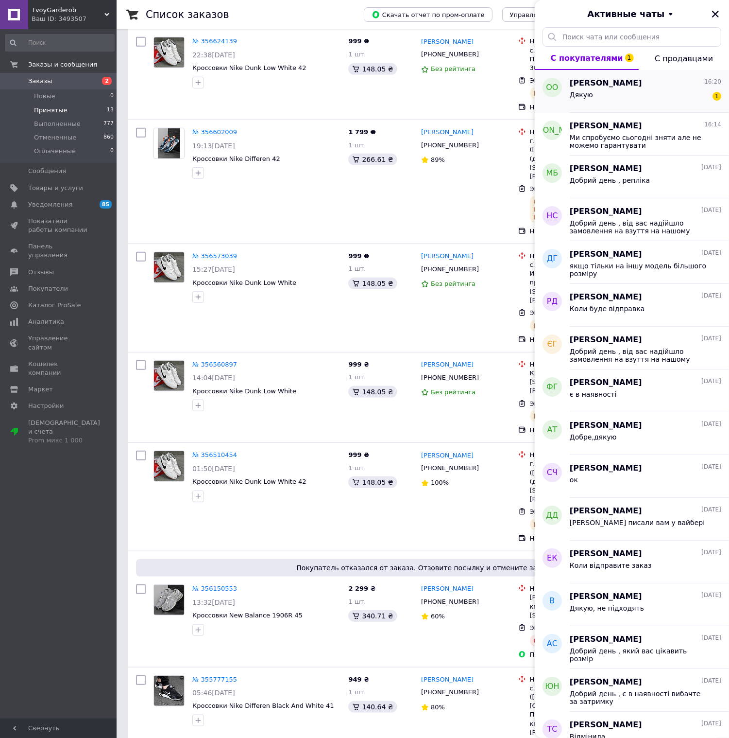
click at [610, 99] on div "Дякую 1" at bounding box center [646, 97] width 152 height 16
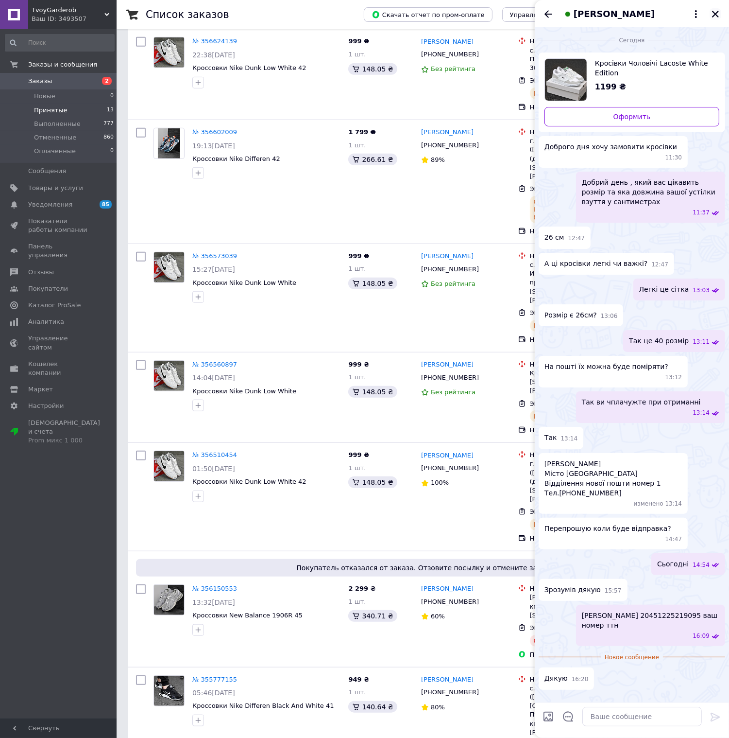
click at [718, 17] on icon "Закрыть" at bounding box center [715, 14] width 9 height 9
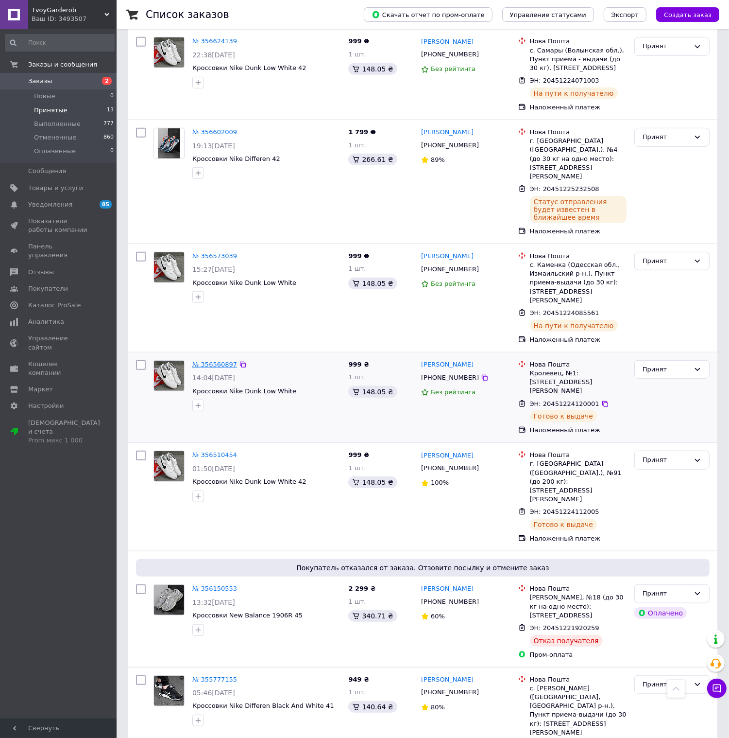
click at [225, 361] on link "№ 356560897" at bounding box center [214, 364] width 45 height 7
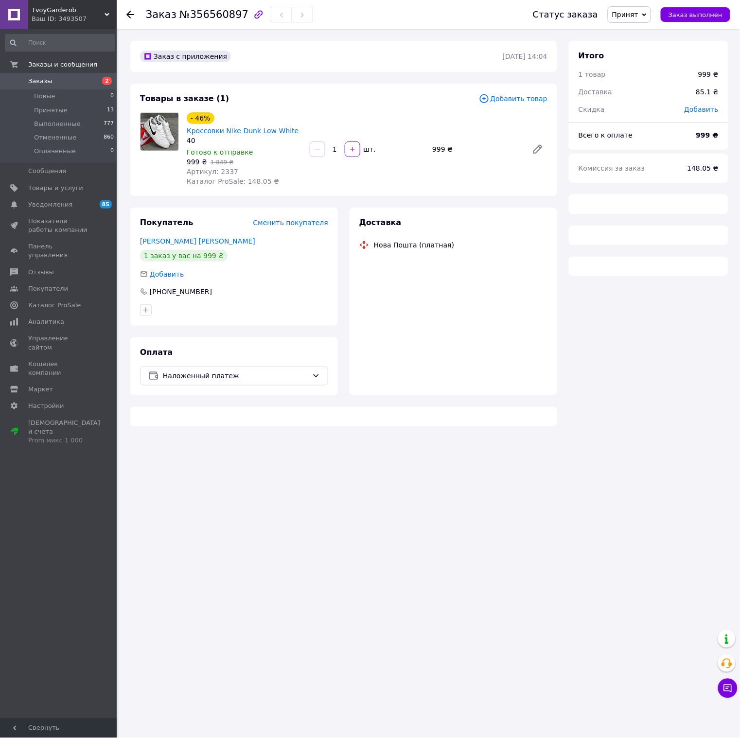
click at [223, 168] on span "Артикул: 2337" at bounding box center [213, 172] width 52 height 8
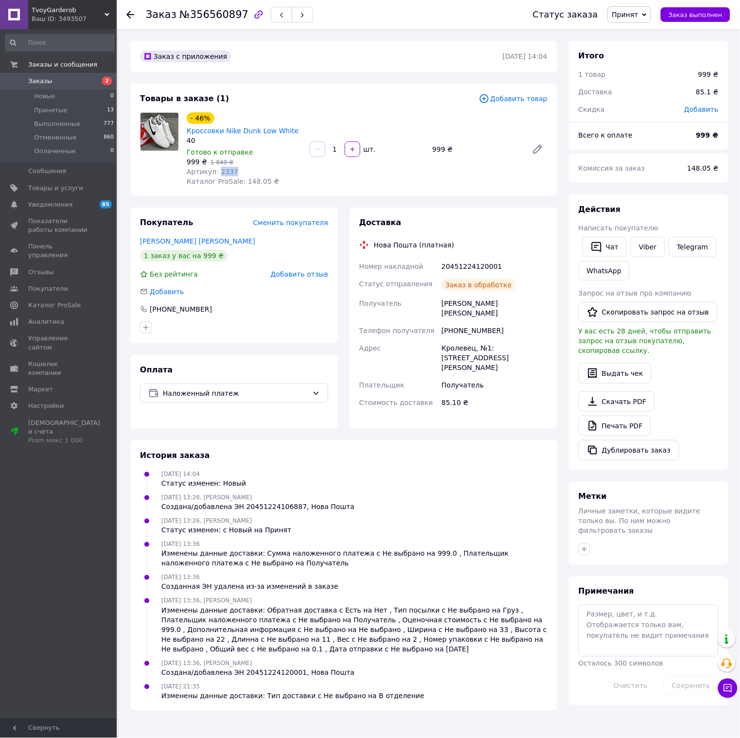
click at [223, 168] on span "Артикул: 2337" at bounding box center [213, 172] width 52 height 8
copy span "2337"
click at [72, 189] on span "Товары и услуги" at bounding box center [55, 188] width 55 height 9
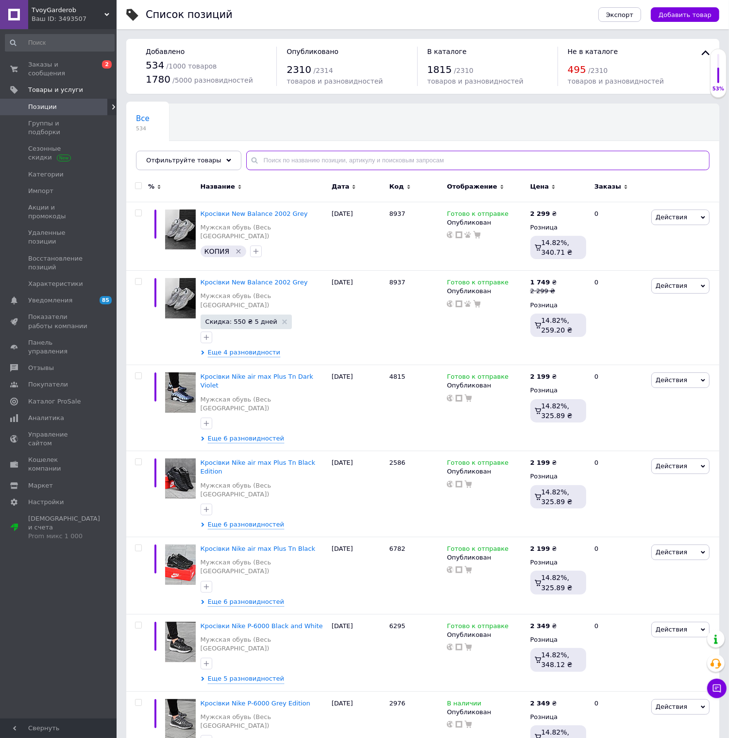
click at [264, 159] on input "text" at bounding box center [478, 160] width 464 height 19
paste input "2337"
type input "2337"
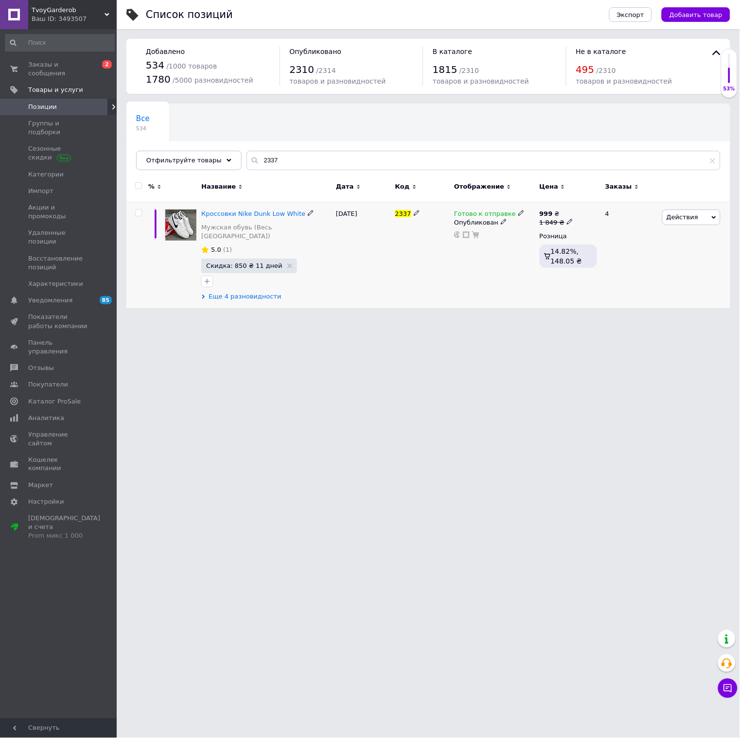
click at [232, 292] on span "Еще 4 разновидности" at bounding box center [244, 296] width 72 height 9
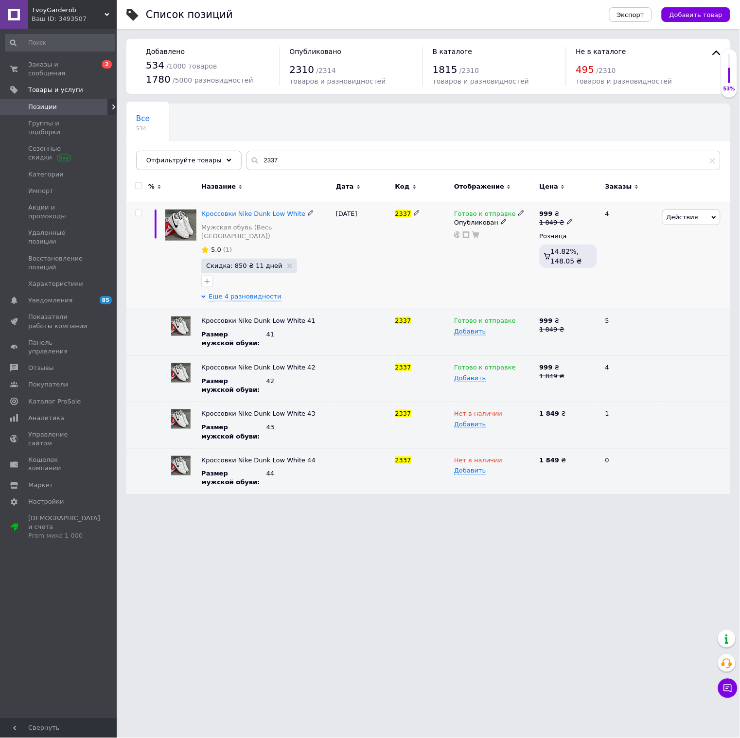
click at [687, 215] on span "Действия" at bounding box center [682, 216] width 32 height 7
click at [640, 279] on li "Скидка" at bounding box center [651, 277] width 138 height 14
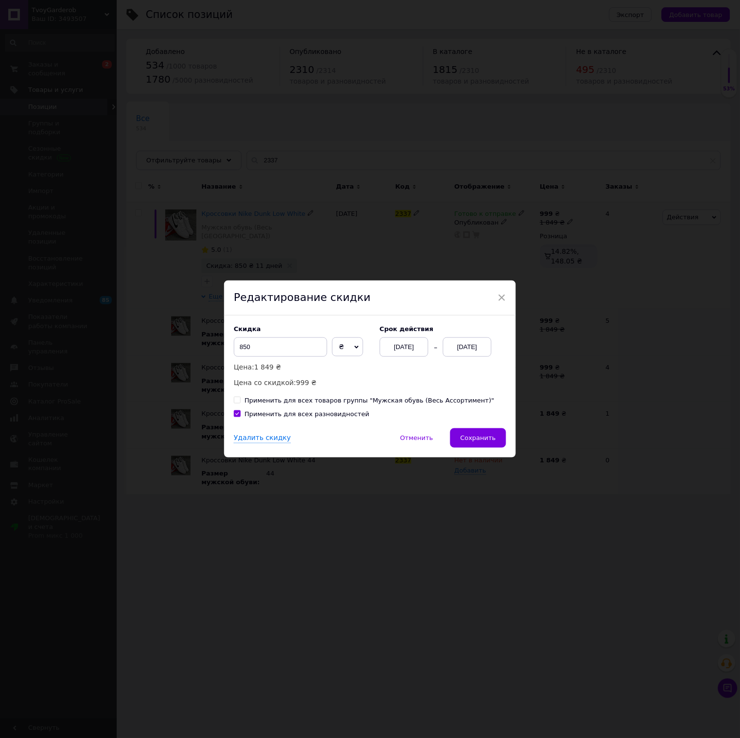
click at [339, 351] on span "₴" at bounding box center [347, 346] width 31 height 19
click at [347, 352] on span "₴" at bounding box center [347, 346] width 31 height 19
click at [259, 436] on div "Удалить скидку" at bounding box center [262, 438] width 57 height 10
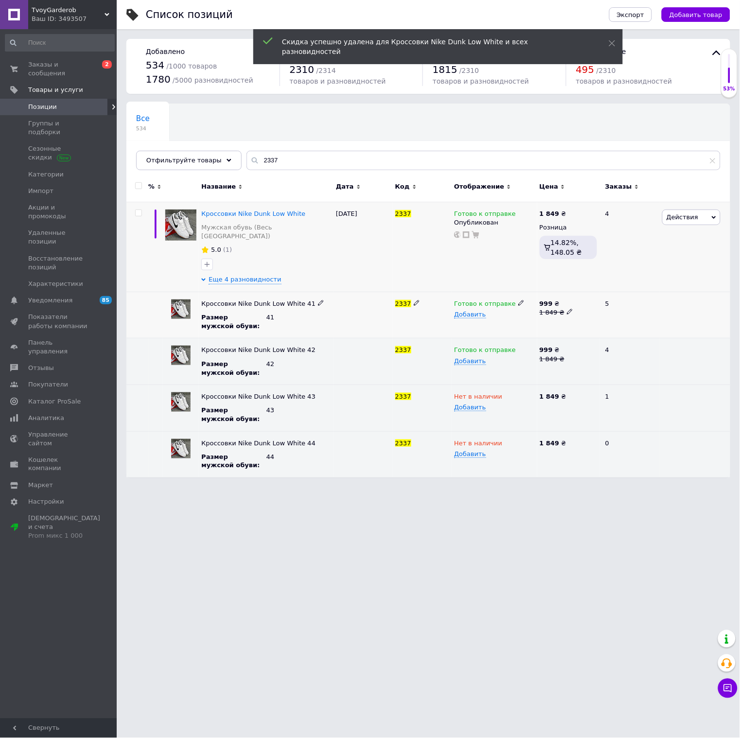
click at [567, 309] on icon at bounding box center [570, 312] width 6 height 6
click at [500, 261] on div "Готово к отправке Опубликован" at bounding box center [494, 247] width 86 height 90
